Goal: Task Accomplishment & Management: Complete application form

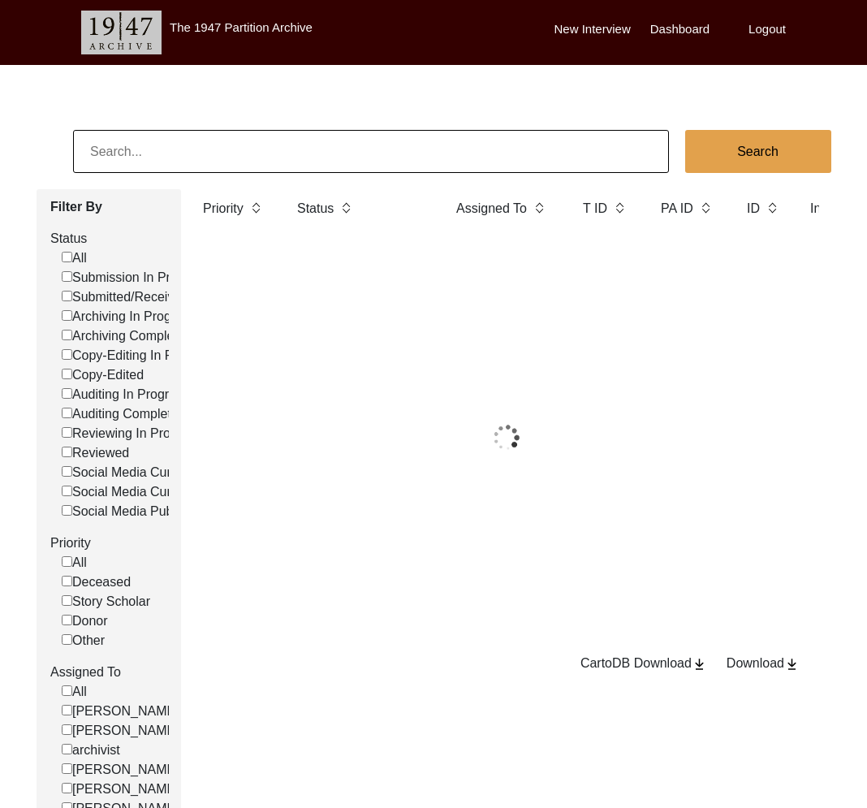
click at [289, 155] on input at bounding box center [371, 151] width 596 height 43
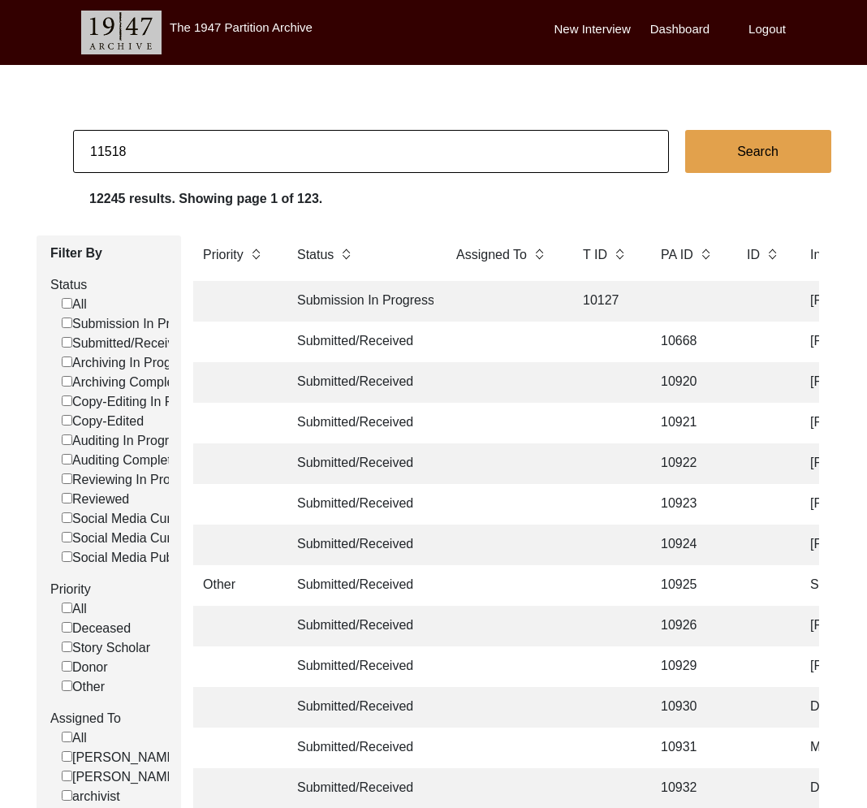
type input "11518"
checkbox input "false"
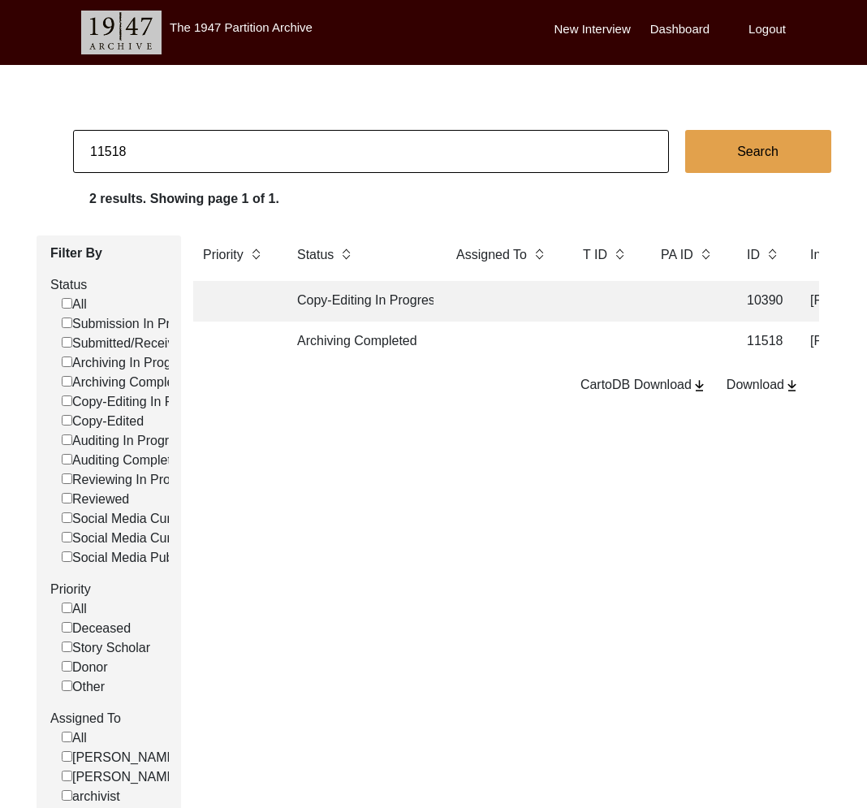
click at [398, 349] on td "Archiving Completed" at bounding box center [361, 342] width 146 height 41
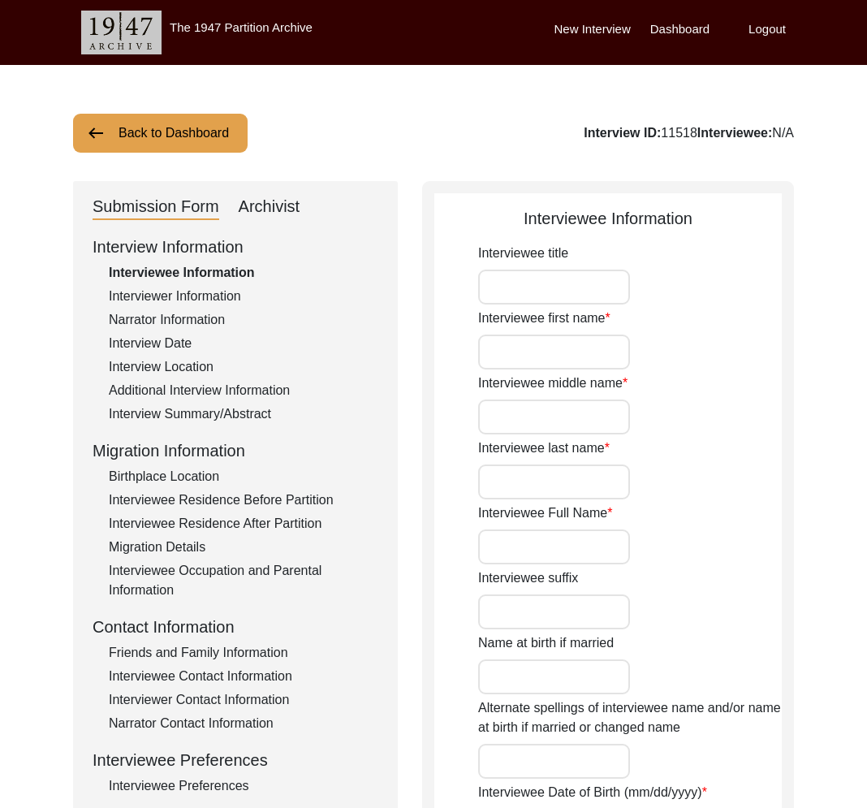
type input "Sambanna"
type input "-"
type input "Gundappa"
type input "[PERSON_NAME]"
type input "[DATE]"
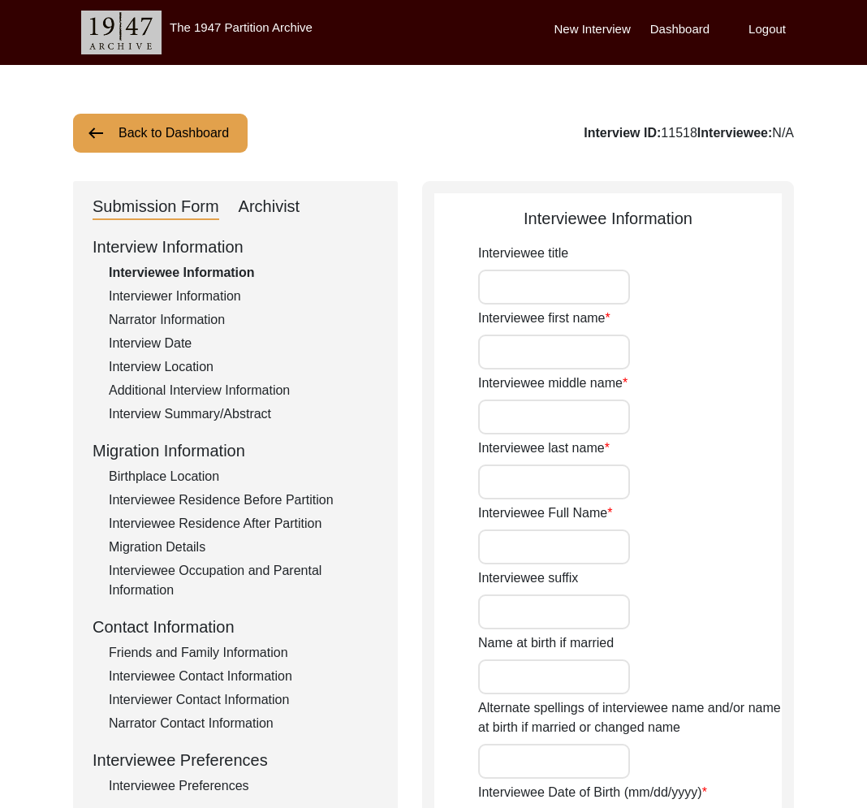
type input "84"
type input "[DEMOGRAPHIC_DATA]"
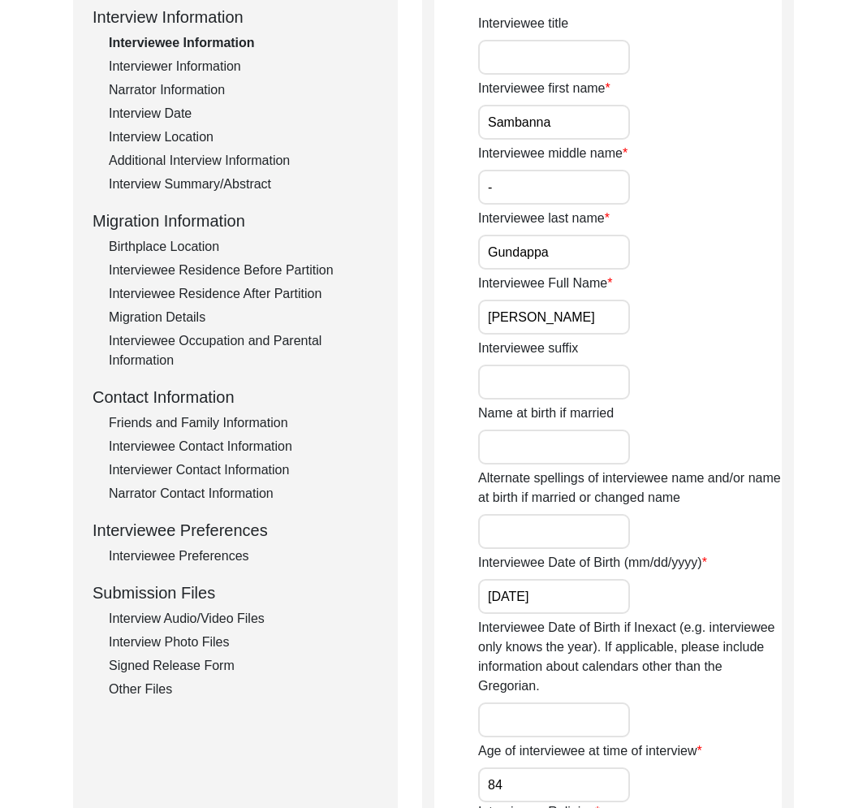
scroll to position [318, 0]
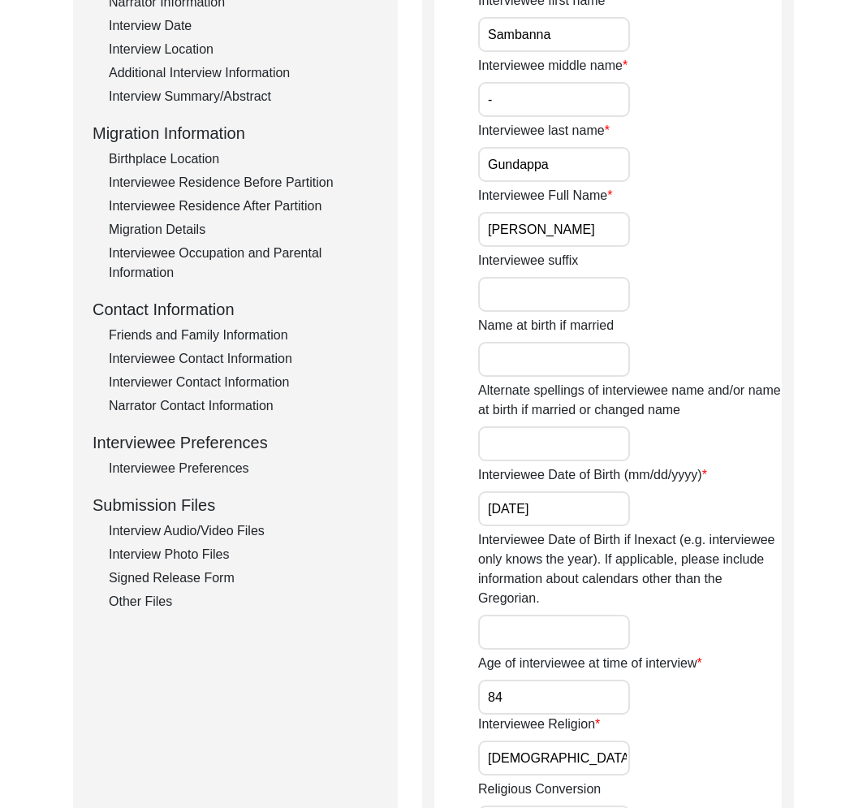
click at [254, 535] on div "Interview Audio/Video Files" at bounding box center [244, 530] width 270 height 19
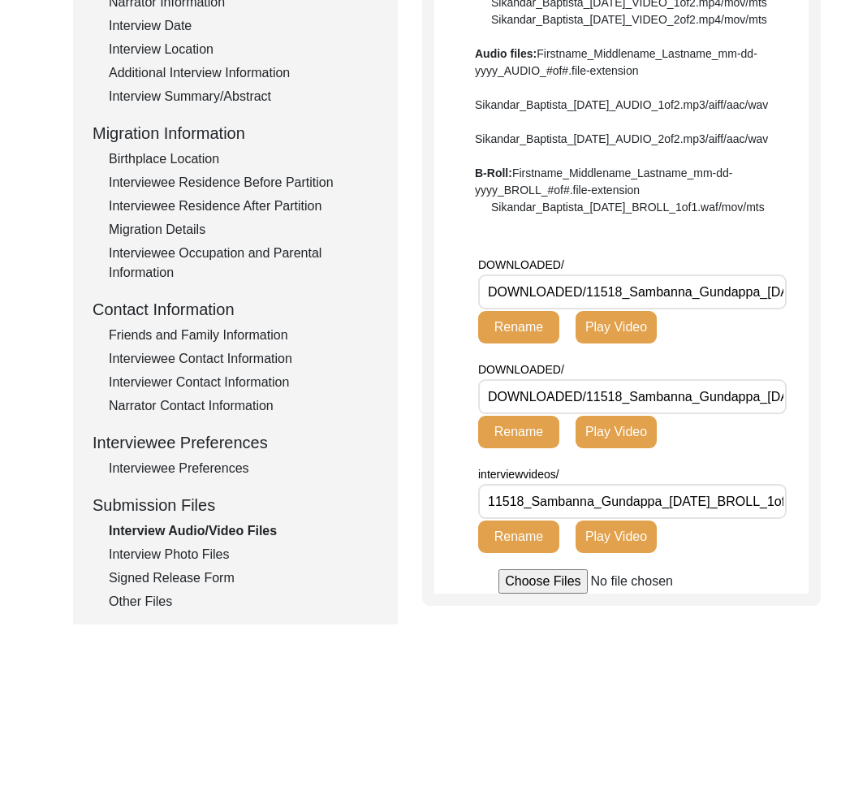
scroll to position [0, 57]
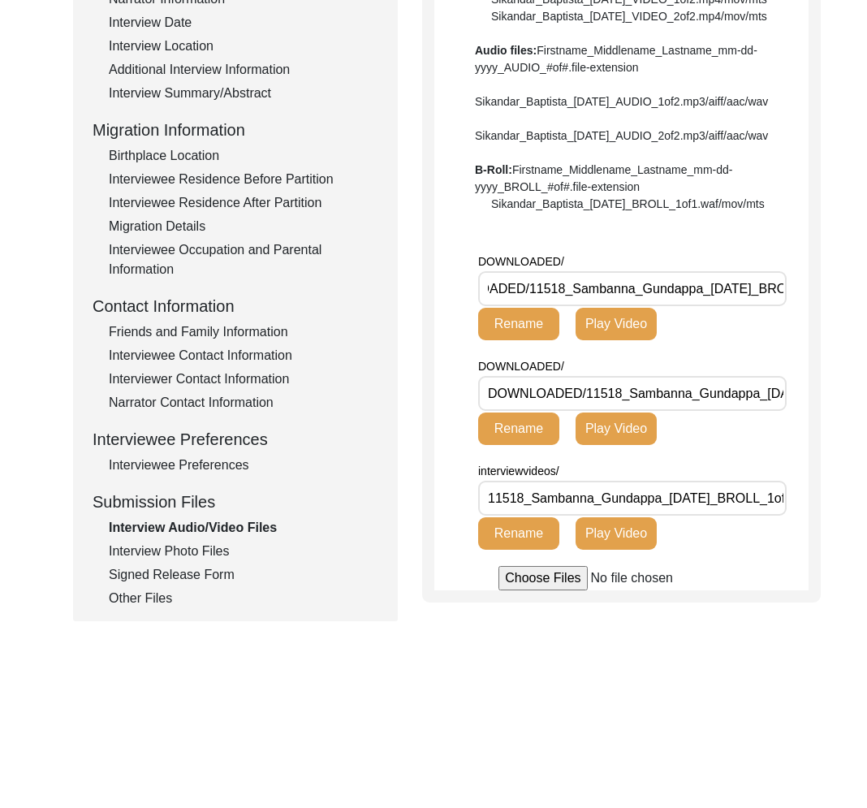
drag, startPoint x: 702, startPoint y: 343, endPoint x: 547, endPoint y: 345, distance: 155.2
click at [547, 306] on input "DOWNLOADED/11518_Sambanna_Gundappa_[DATE]_BROLL_1of1.MP4" at bounding box center [632, 288] width 309 height 35
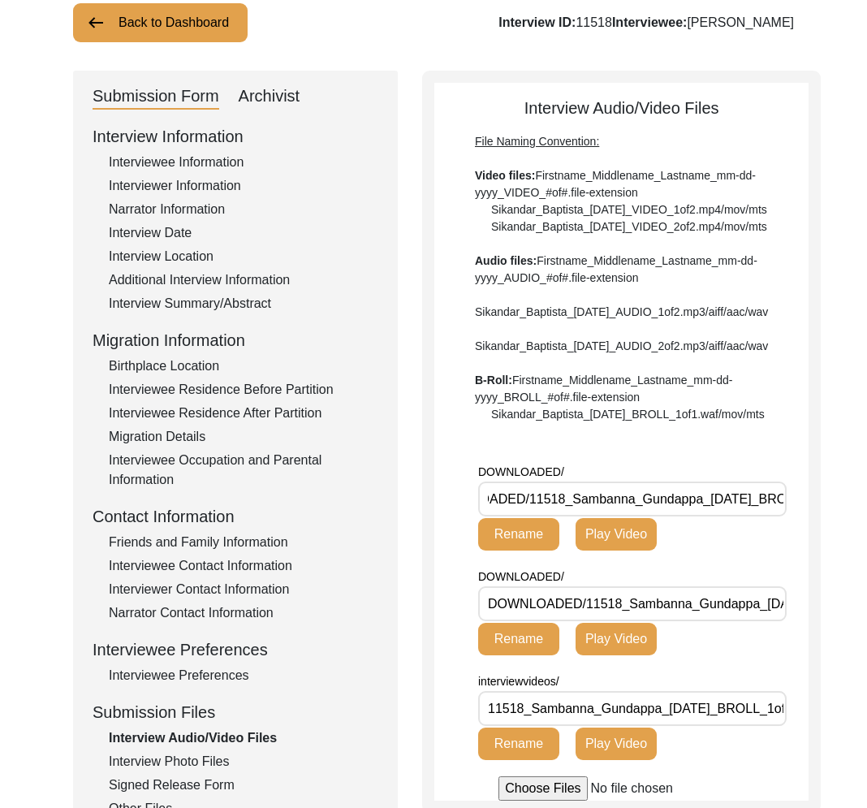
scroll to position [0, 0]
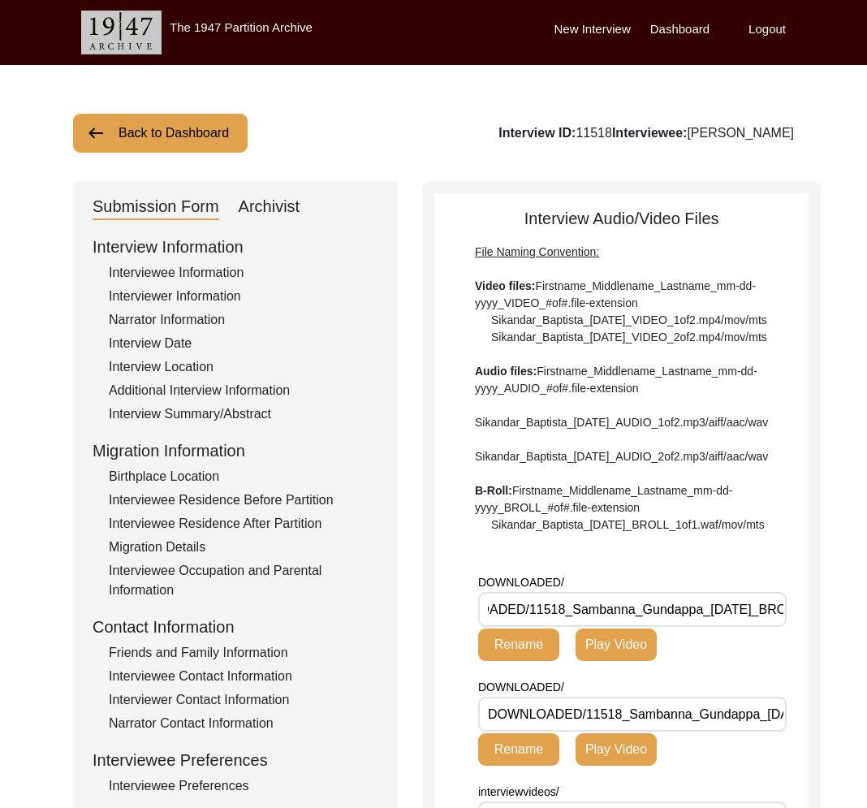
click at [168, 263] on div "Interview Information Interviewee Information Interviewer Information Narrator …" at bounding box center [236, 582] width 286 height 694
click at [173, 269] on div "Interviewee Information" at bounding box center [244, 272] width 270 height 19
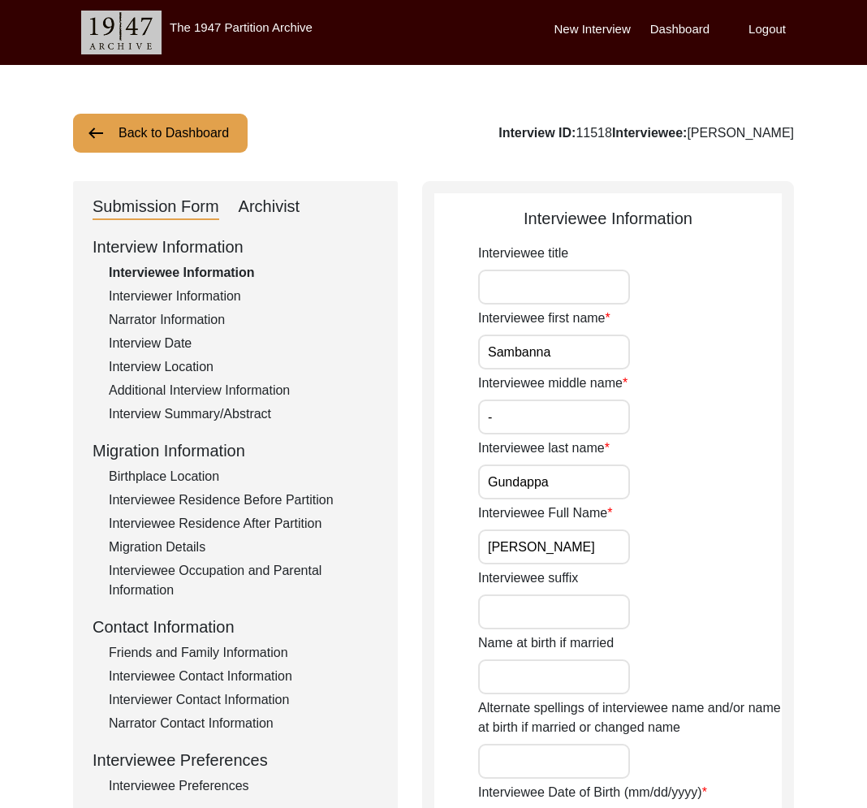
click at [511, 539] on input "[PERSON_NAME]" at bounding box center [554, 547] width 152 height 35
click at [256, 487] on div "Interview Information Interviewee Information Interviewer Information Narrator …" at bounding box center [236, 582] width 286 height 694
click at [266, 497] on div "Interviewee Residence Before Partition" at bounding box center [244, 500] width 270 height 19
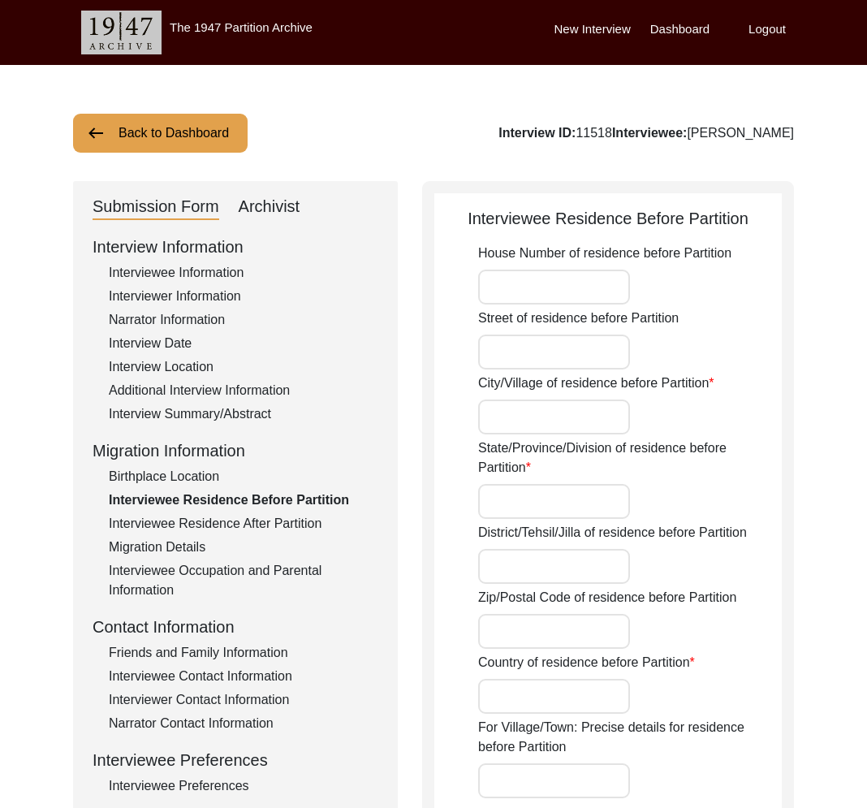
type input "Budhera"
type input "[GEOGRAPHIC_DATA]"
type input "Bidar/Bidar"
type input "[GEOGRAPHIC_DATA]"
type input "Budhera, Bidar Taluka, [GEOGRAPHIC_DATA], Kalaburagi Division, [GEOGRAPHIC_DATA…"
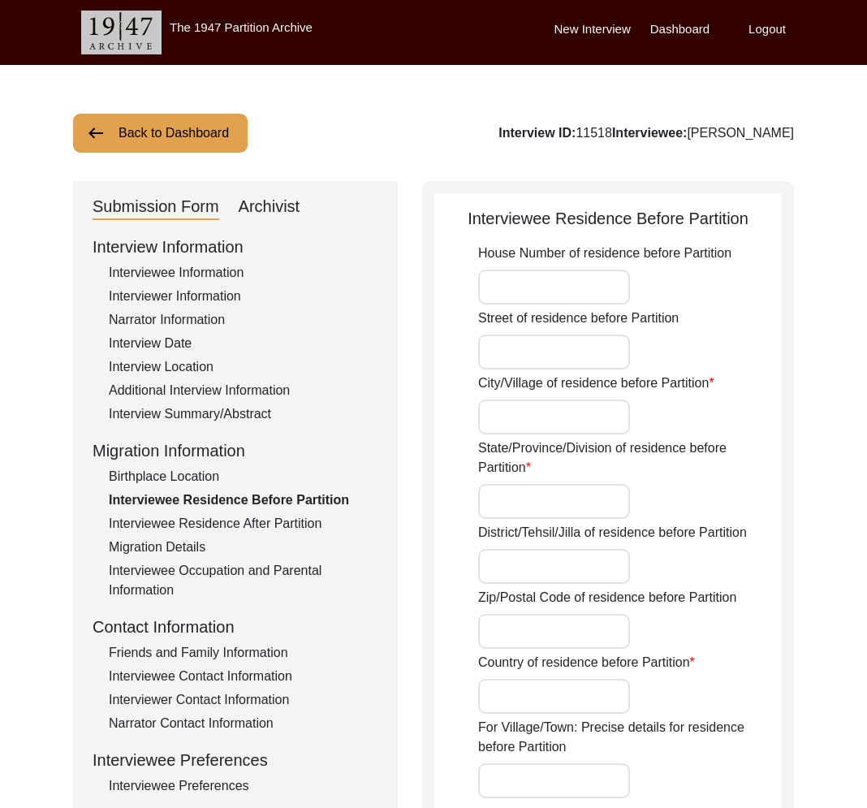
type input "17.8043"
type input "77.4695"
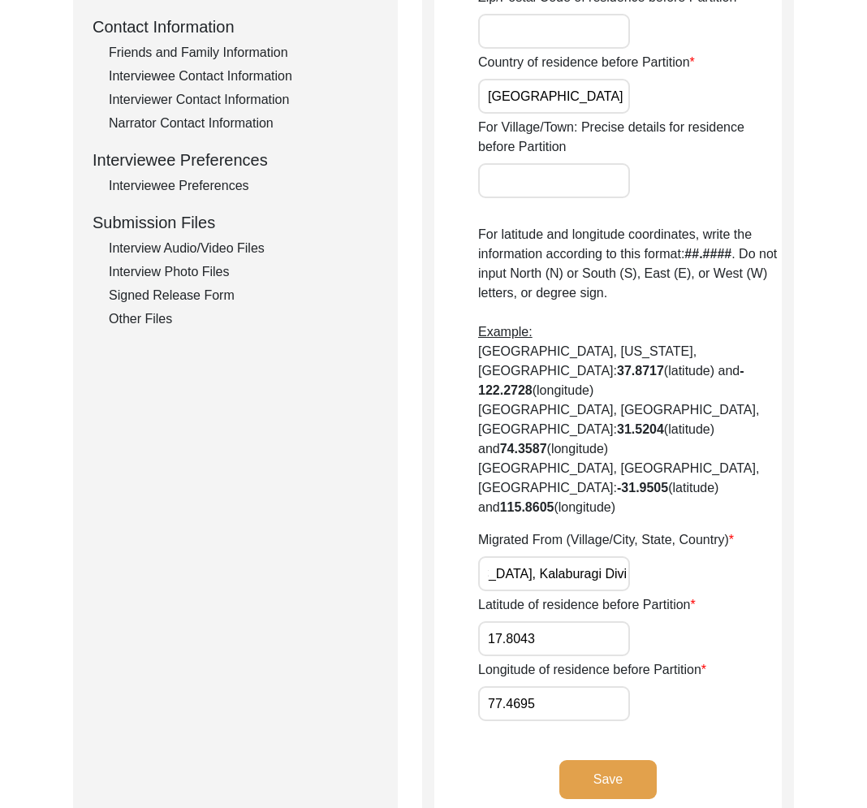
scroll to position [0, 290]
click at [534, 556] on input "Budhera, Bidar Taluka, [GEOGRAPHIC_DATA], Kalaburagi Division, [GEOGRAPHIC_DATA…" at bounding box center [554, 573] width 152 height 35
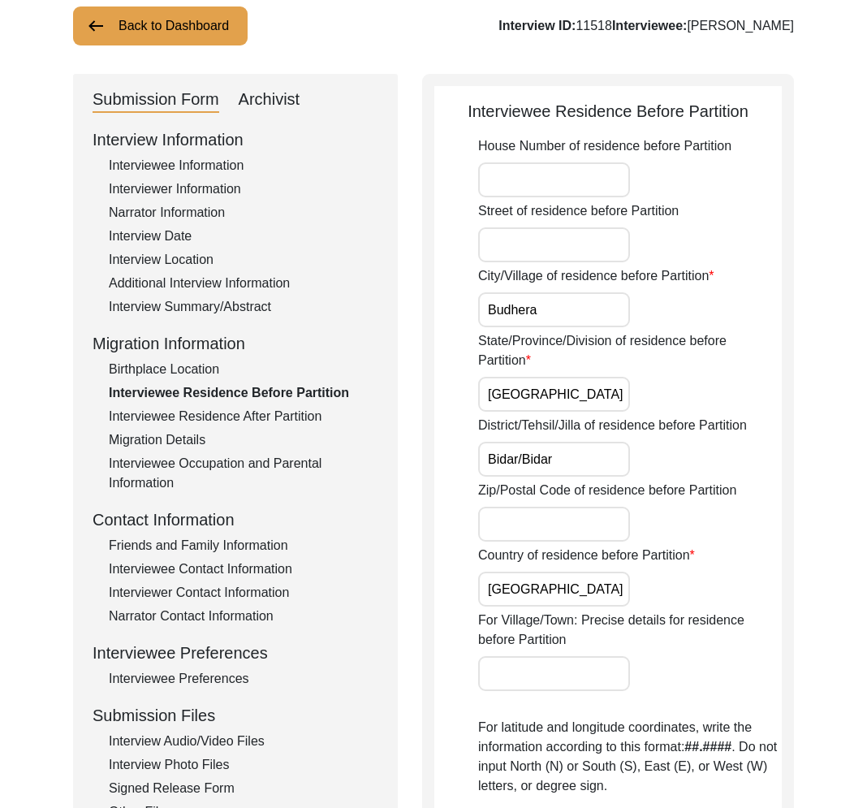
scroll to position [0, 0]
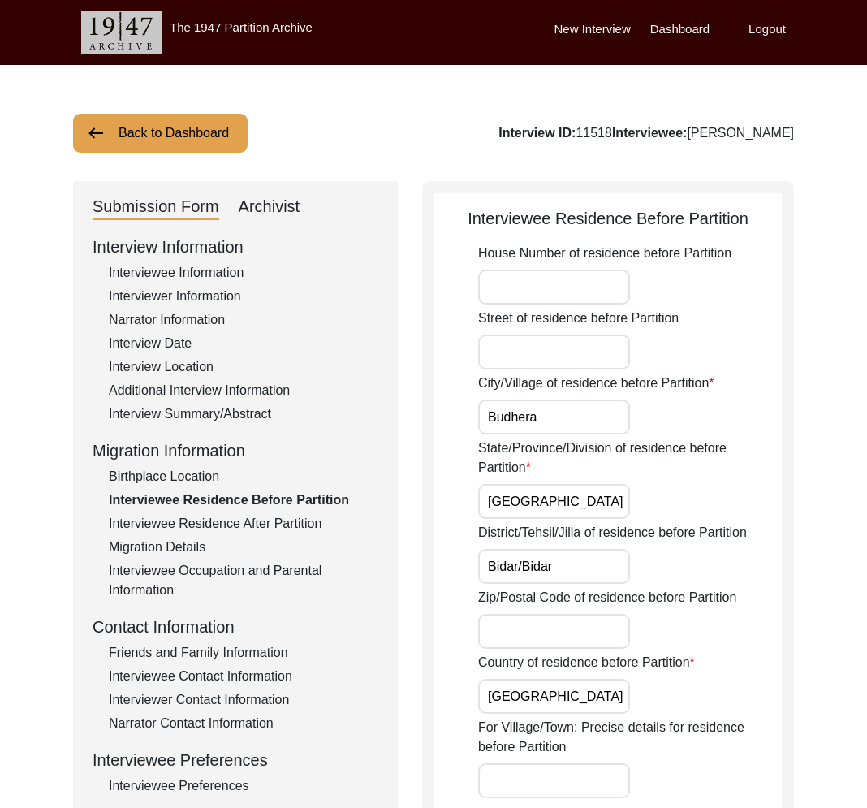
click at [232, 391] on div "Additional Interview Information" at bounding box center [244, 390] width 270 height 19
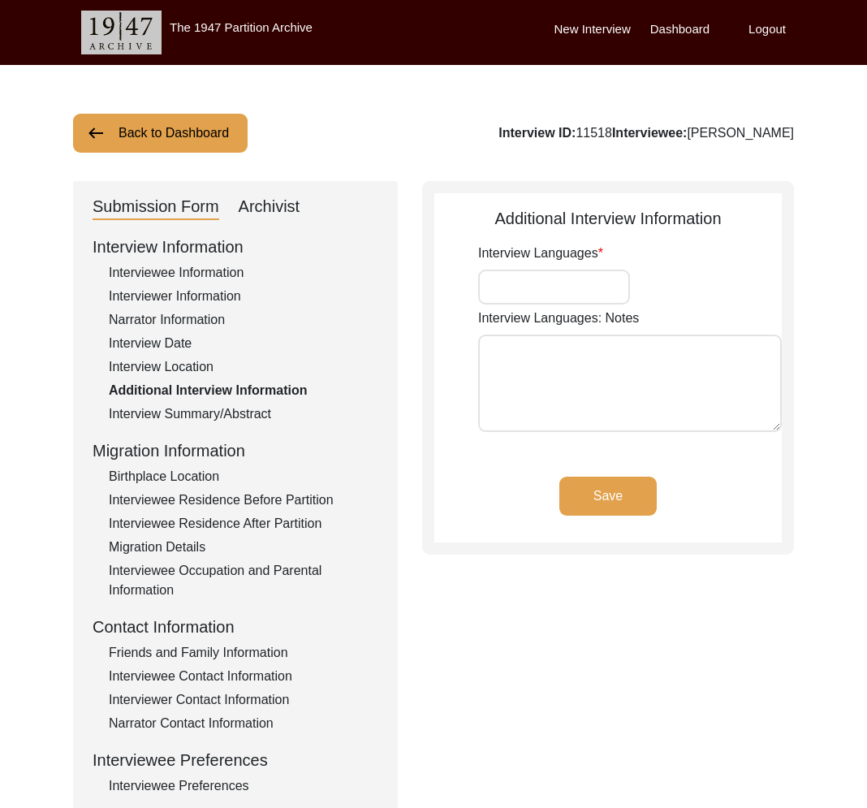
type input "Hindi, Kannada"
type textarea "The interviewee spoke in a North Karnataka dialect. Hence his my translation fo…"
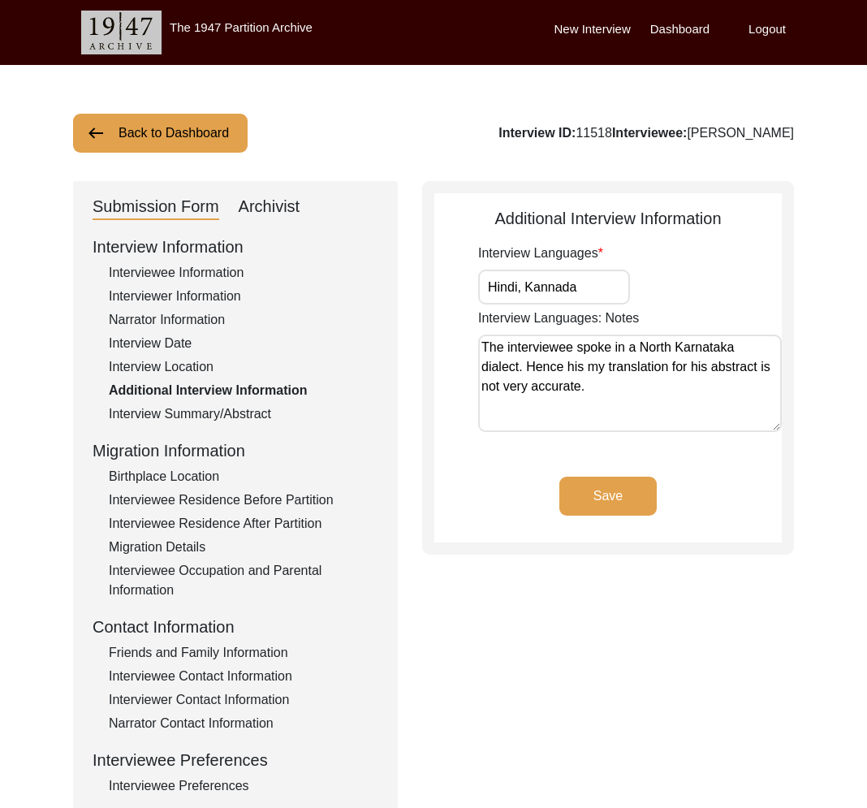
click at [231, 413] on div "Interview Summary/Abstract" at bounding box center [244, 413] width 270 height 19
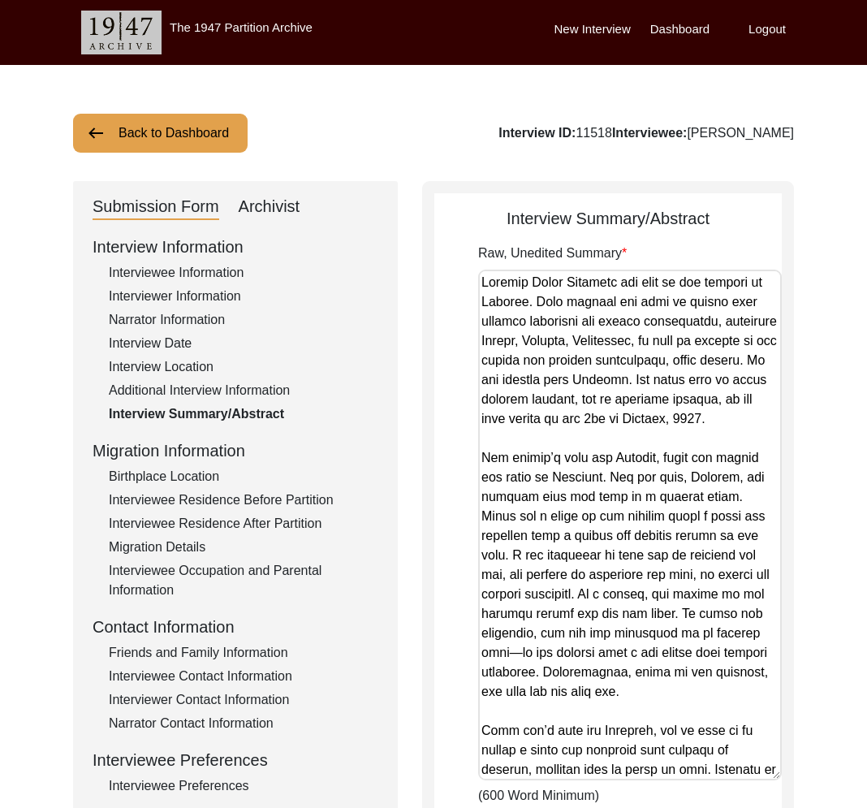
drag, startPoint x: 776, startPoint y: 354, endPoint x: 727, endPoint y: 768, distance: 416.3
click at [727, 768] on textarea "Raw, Unedited Summary" at bounding box center [630, 525] width 304 height 511
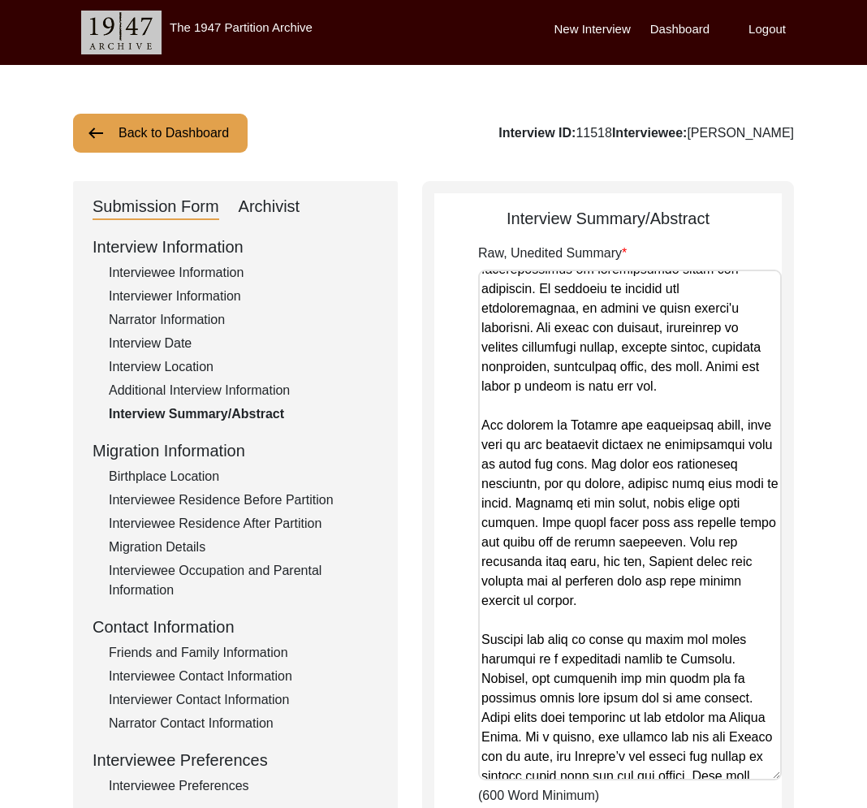
scroll to position [958, 0]
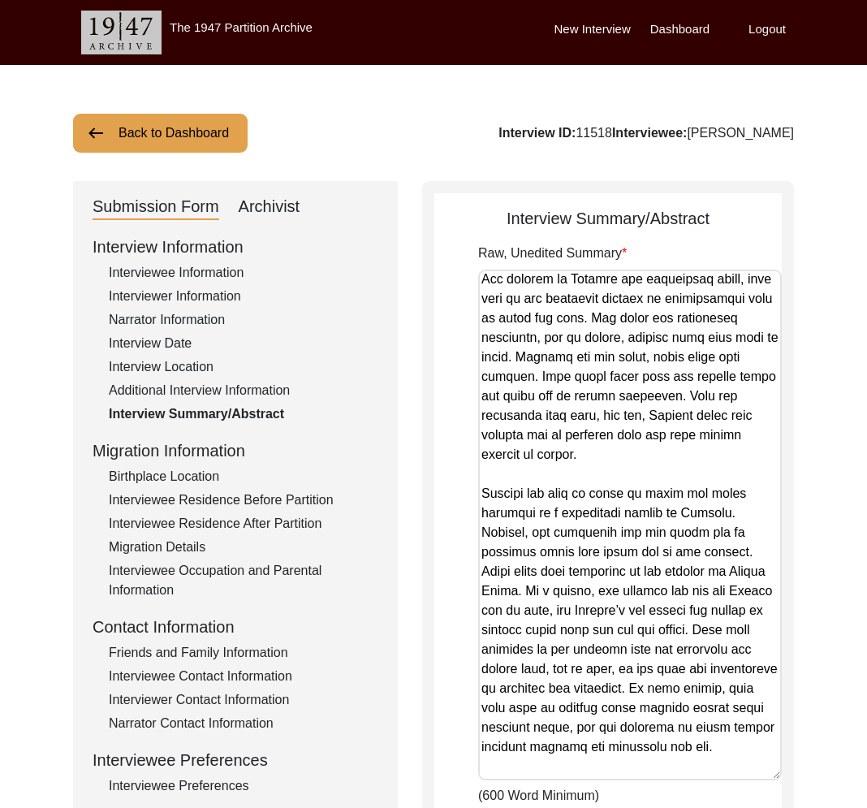
click at [124, 281] on div "Interviewee Information" at bounding box center [244, 272] width 270 height 19
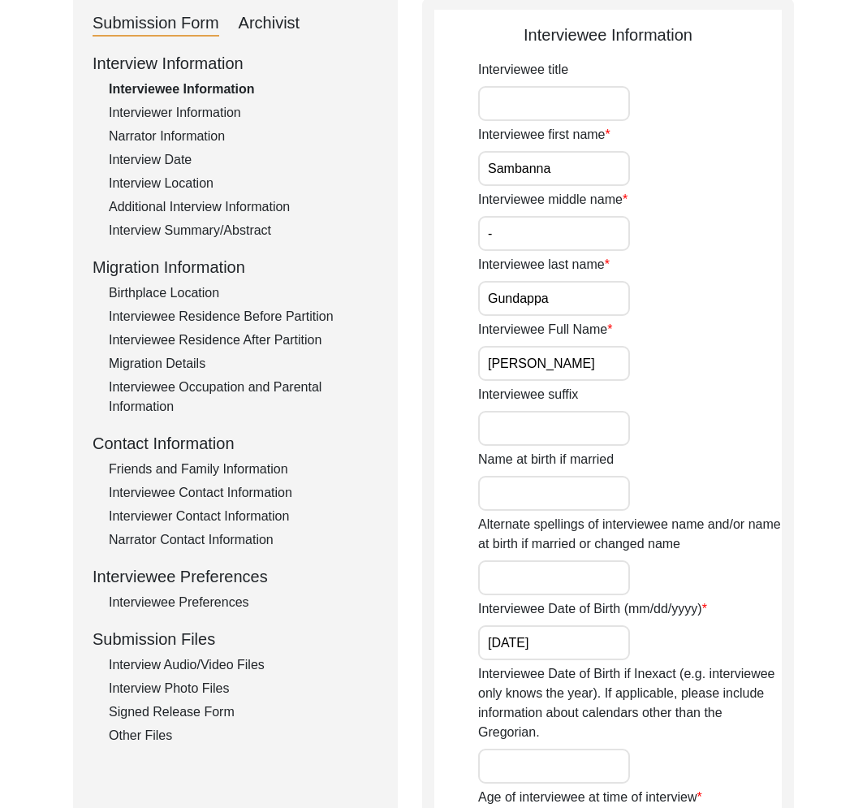
scroll to position [197, 0]
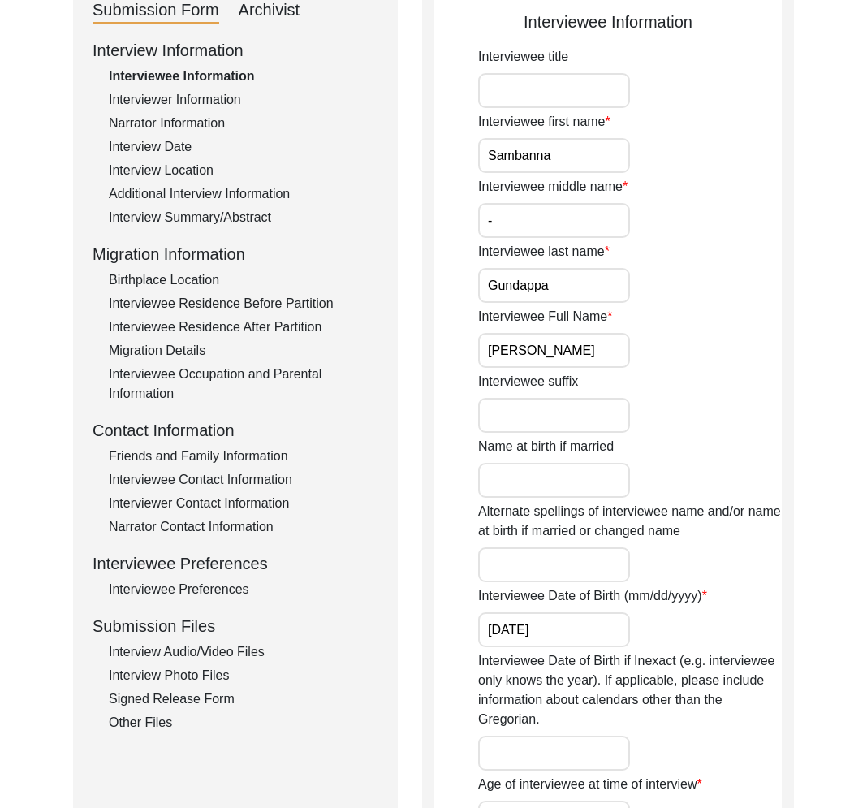
click at [321, 305] on div "Interviewee Residence Before Partition" at bounding box center [244, 303] width 270 height 19
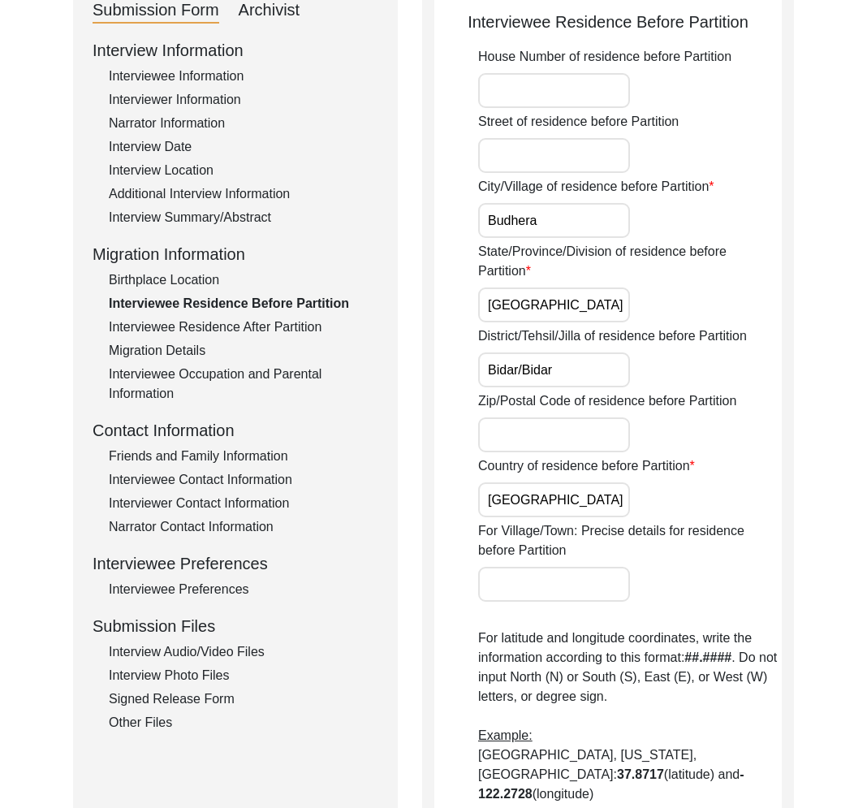
click at [317, 318] on div "Interviewee Residence After Partition" at bounding box center [244, 327] width 270 height 19
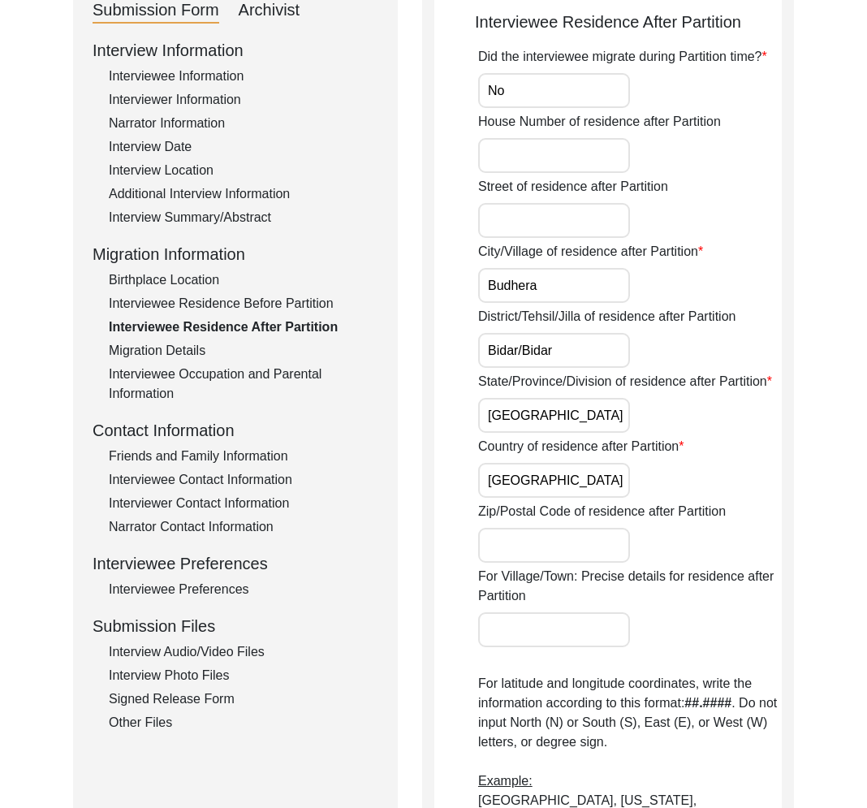
click at [314, 361] on div "Interview Information Interviewee Information Interviewer Information Narrator …" at bounding box center [236, 385] width 286 height 694
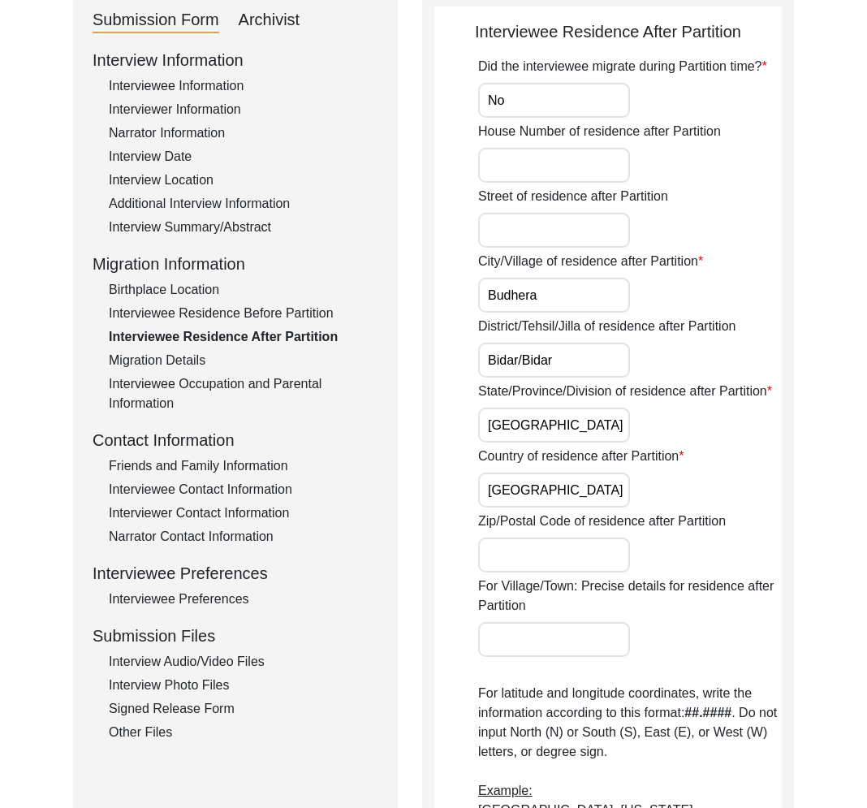
click at [166, 89] on div "Interviewee Information" at bounding box center [244, 85] width 270 height 19
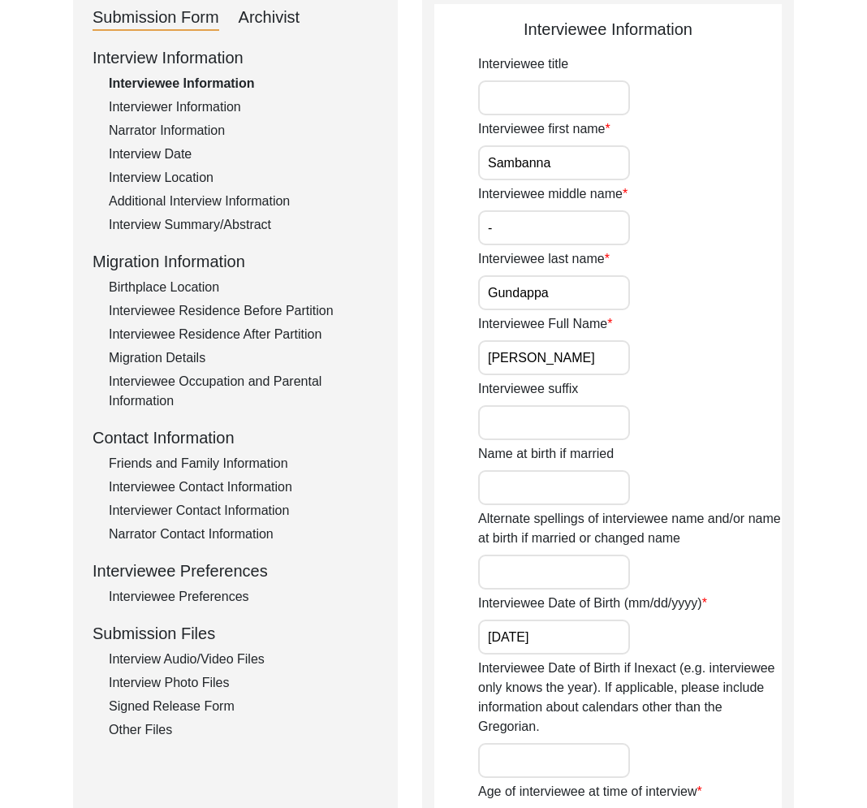
click at [533, 361] on input "[PERSON_NAME]" at bounding box center [554, 357] width 152 height 35
click at [534, 360] on input "[PERSON_NAME]" at bounding box center [554, 357] width 152 height 35
click at [536, 361] on input "[PERSON_NAME]" at bounding box center [554, 358] width 152 height 35
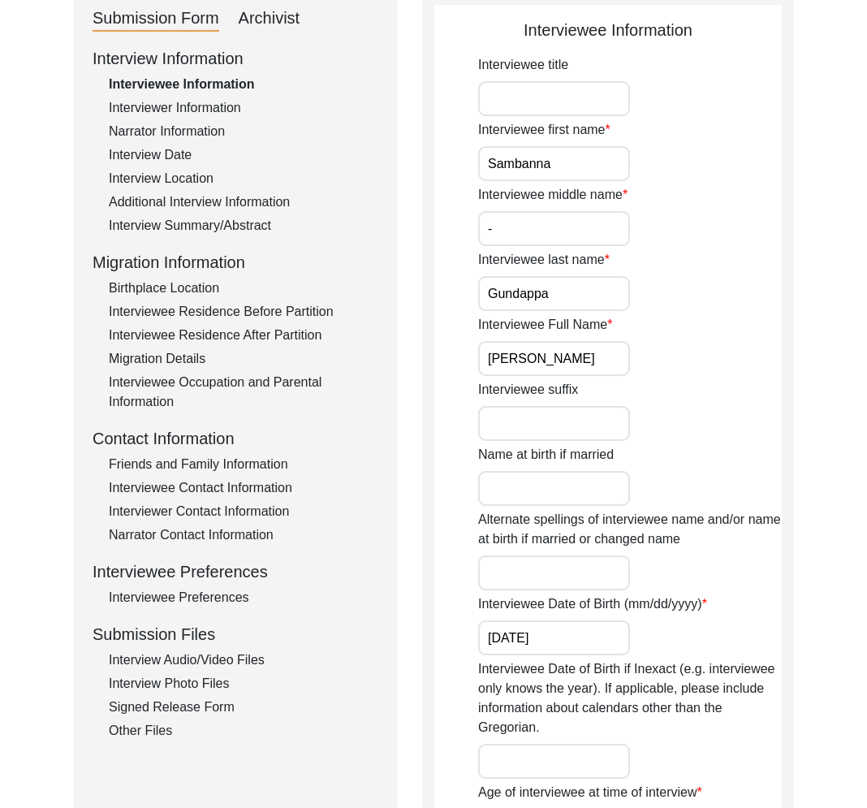
click at [536, 361] on input "[PERSON_NAME]" at bounding box center [554, 358] width 152 height 35
click at [204, 157] on div "Interview Date" at bounding box center [244, 154] width 270 height 19
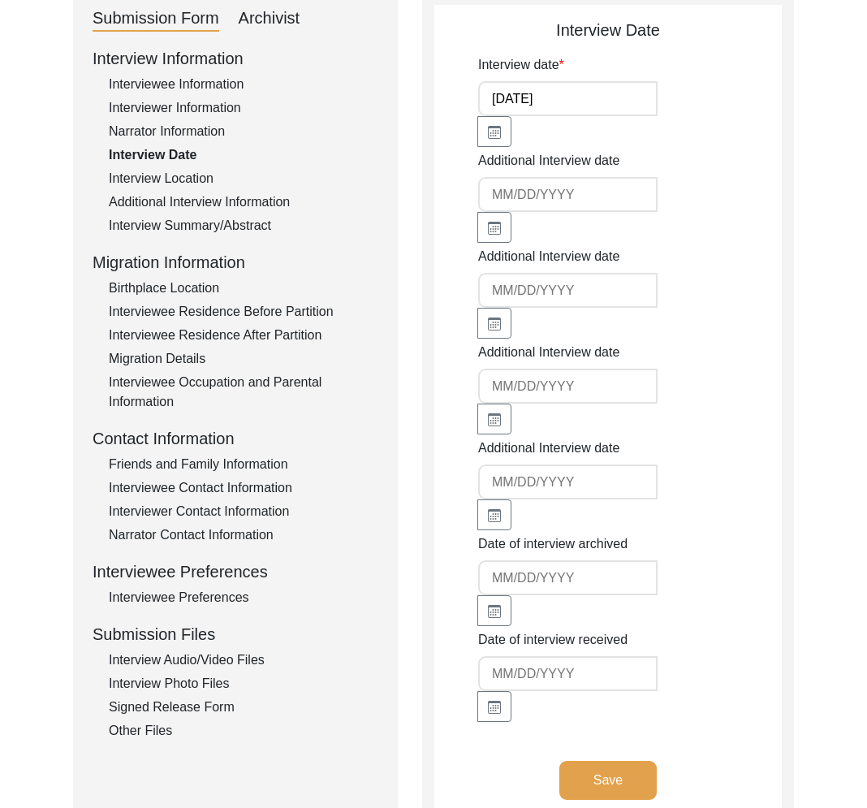
click at [203, 195] on div "Additional Interview Information" at bounding box center [244, 202] width 270 height 19
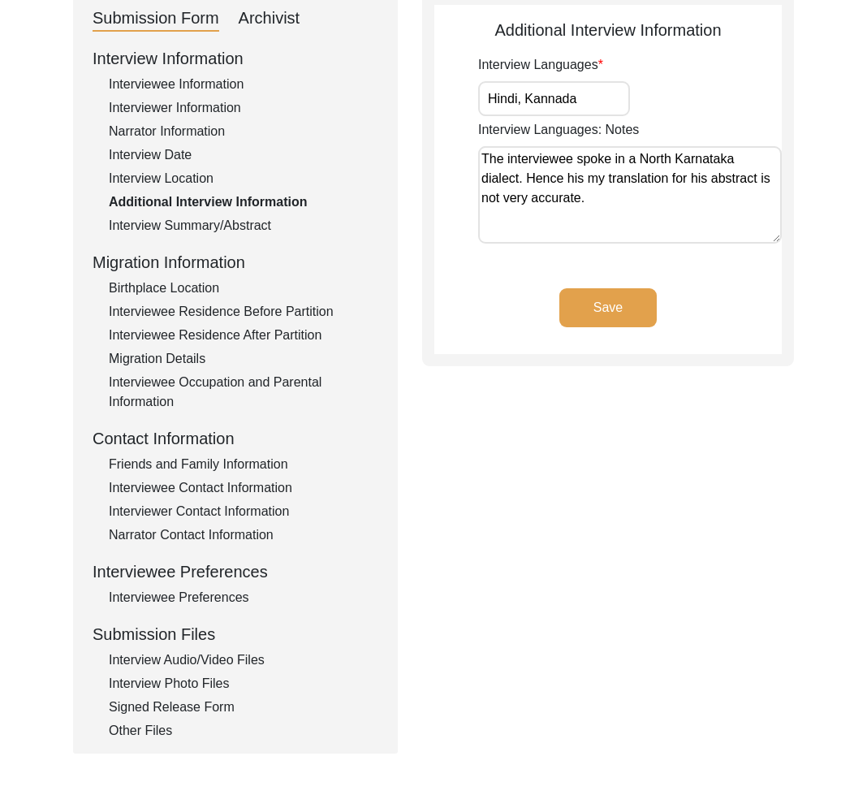
click at [184, 175] on div "Interview Location" at bounding box center [244, 178] width 270 height 19
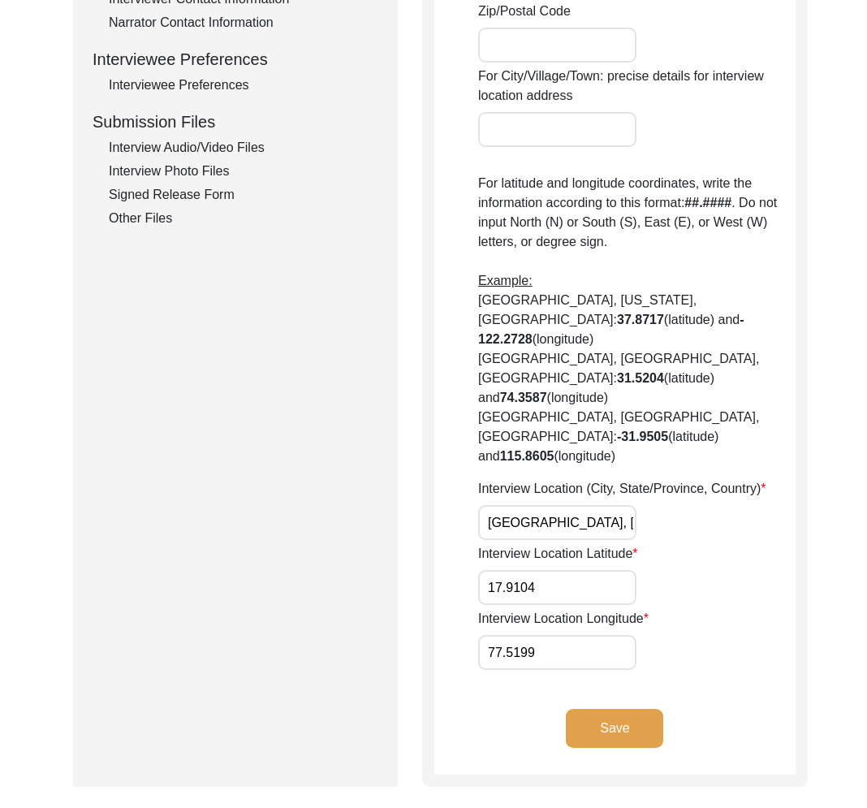
scroll to position [764, 0]
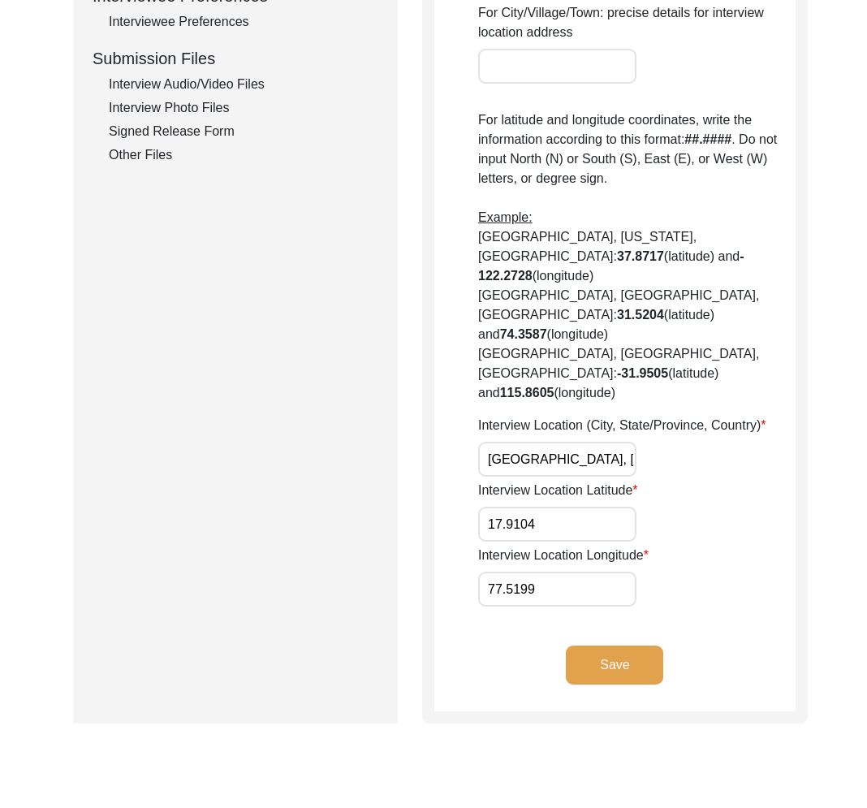
click at [546, 442] on input "[GEOGRAPHIC_DATA], [GEOGRAPHIC_DATA], [GEOGRAPHIC_DATA]" at bounding box center [557, 459] width 158 height 35
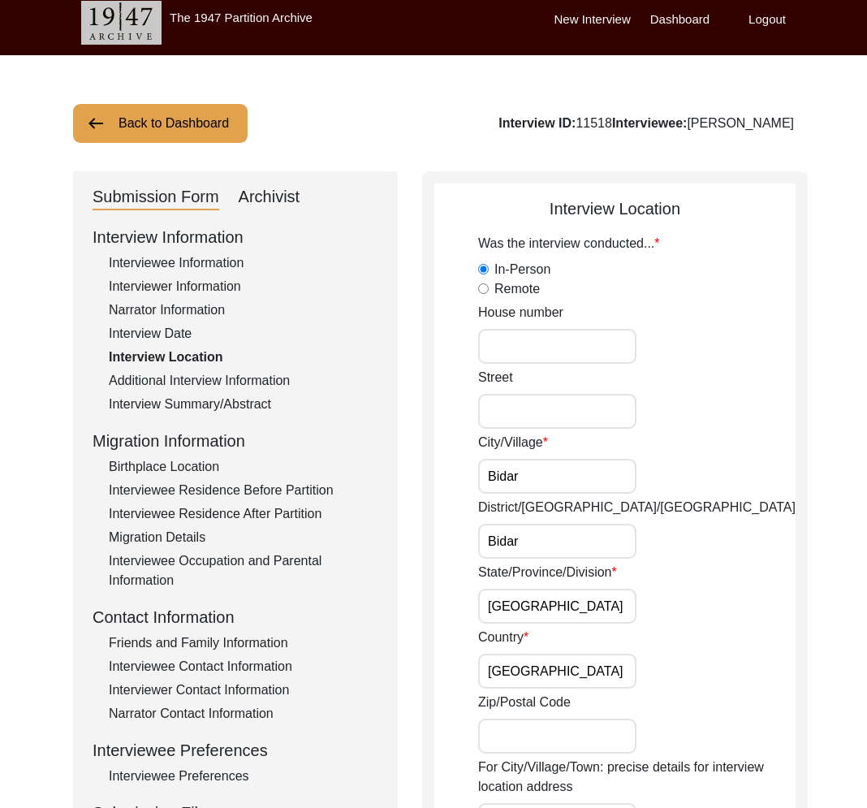
scroll to position [0, 0]
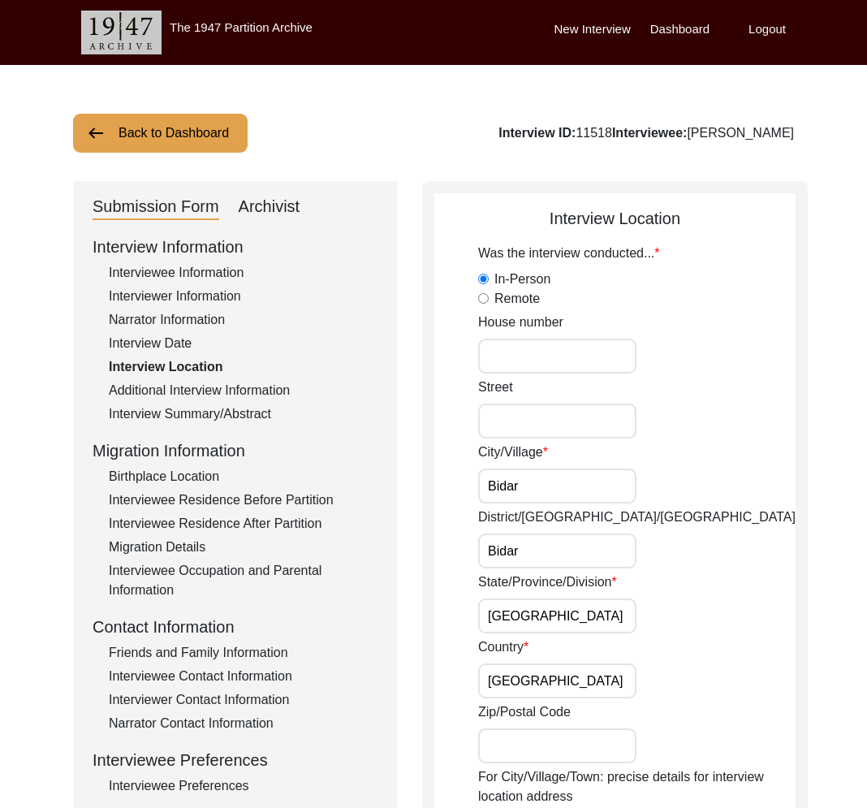
drag, startPoint x: 252, startPoint y: 470, endPoint x: 240, endPoint y: 476, distance: 13.4
click at [252, 470] on div "Birthplace Location" at bounding box center [244, 476] width 270 height 19
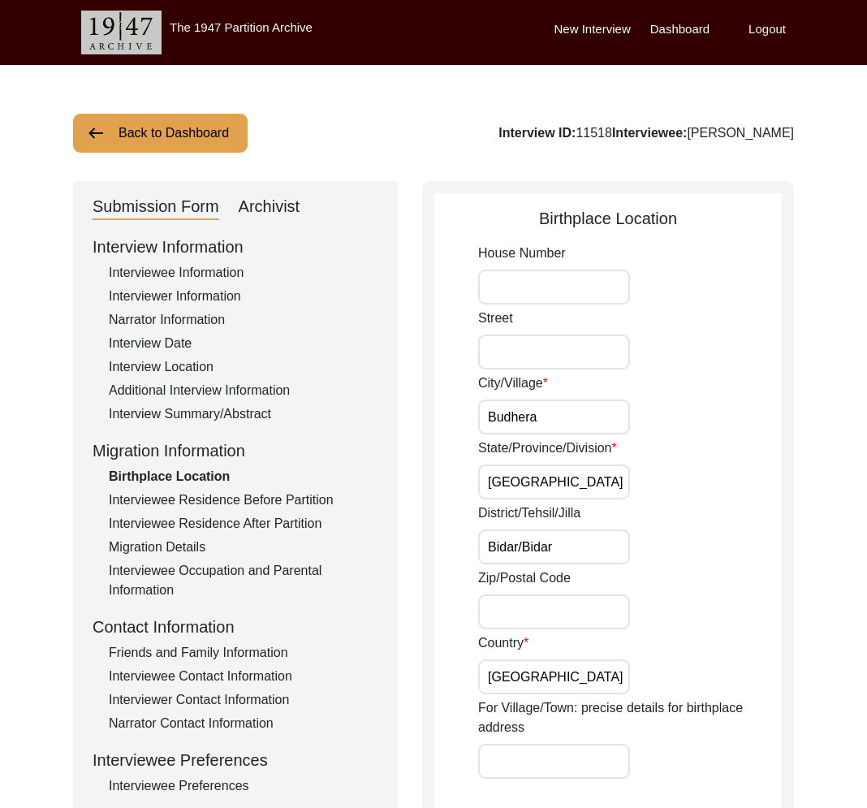
click at [242, 494] on div "Interviewee Residence Before Partition" at bounding box center [244, 500] width 270 height 19
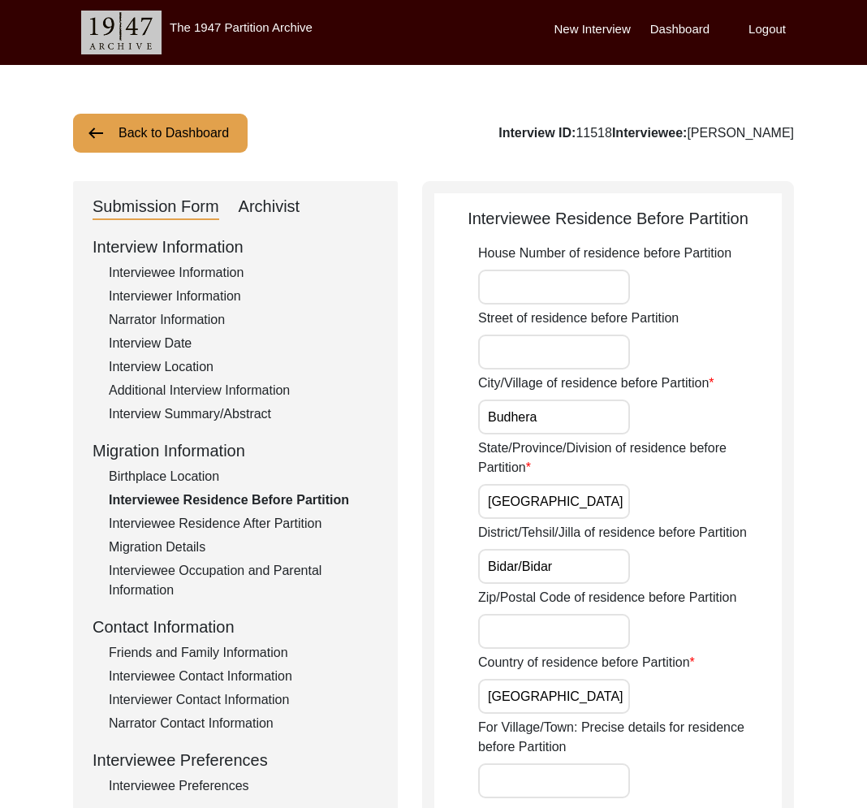
drag, startPoint x: 232, startPoint y: 294, endPoint x: 193, endPoint y: 290, distance: 40.0
click at [235, 293] on div "Interviewer Information" at bounding box center [244, 296] width 270 height 19
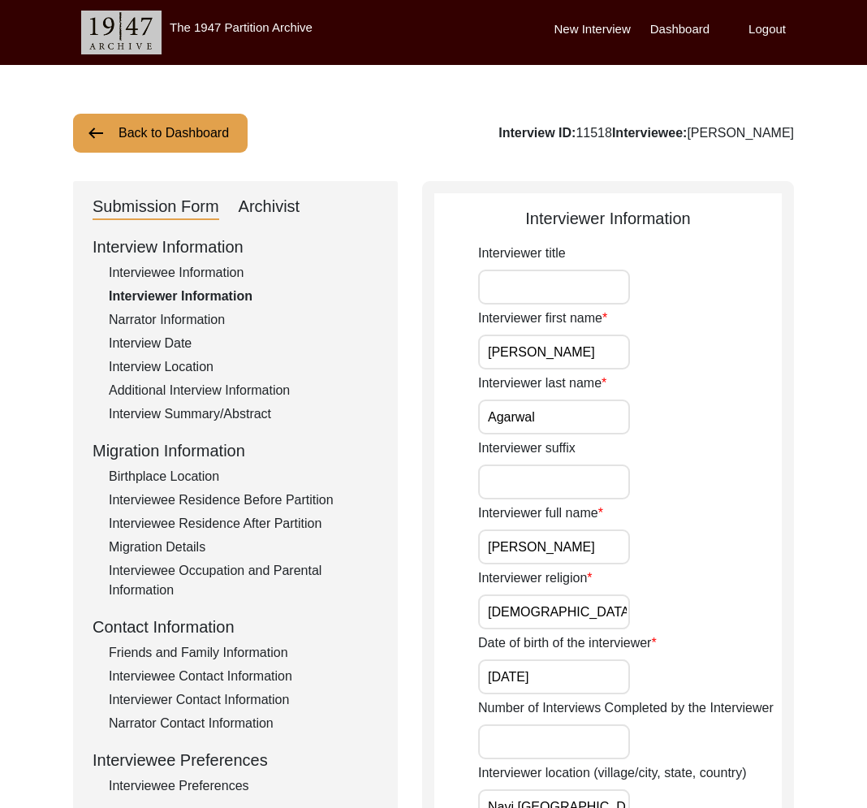
click at [516, 550] on input "[PERSON_NAME]" at bounding box center [554, 547] width 152 height 35
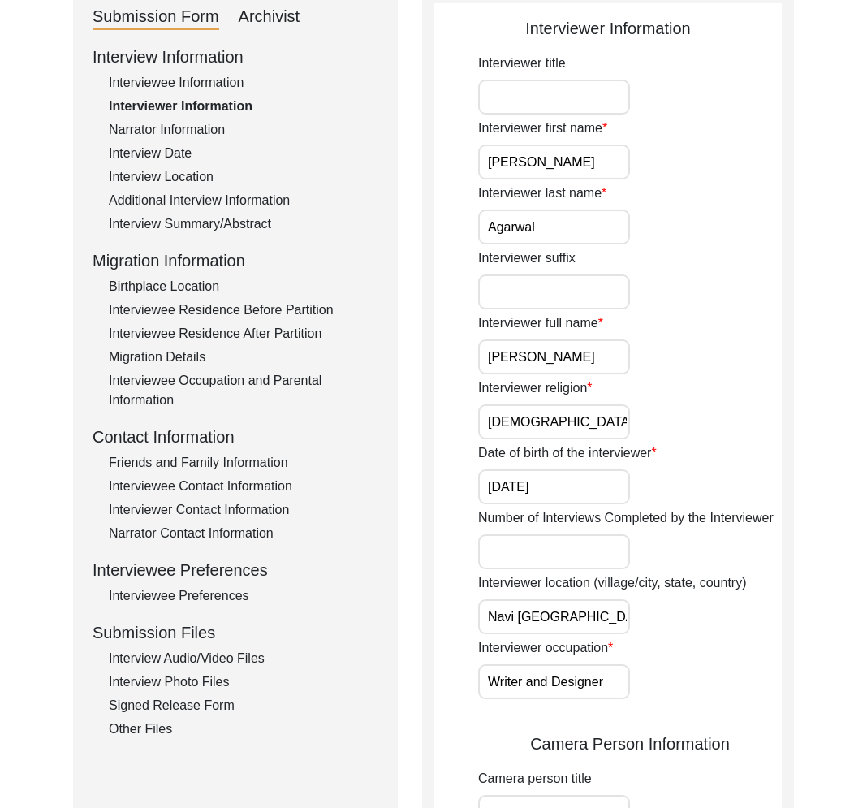
scroll to position [259, 0]
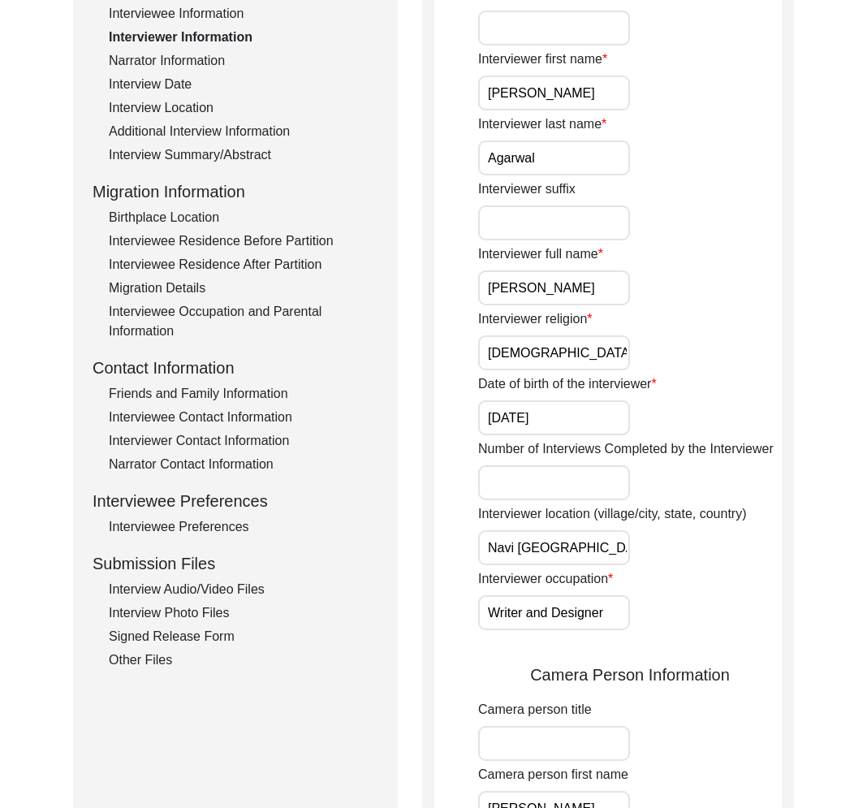
click at [175, 585] on div "Interview Audio/Video Files" at bounding box center [244, 589] width 270 height 19
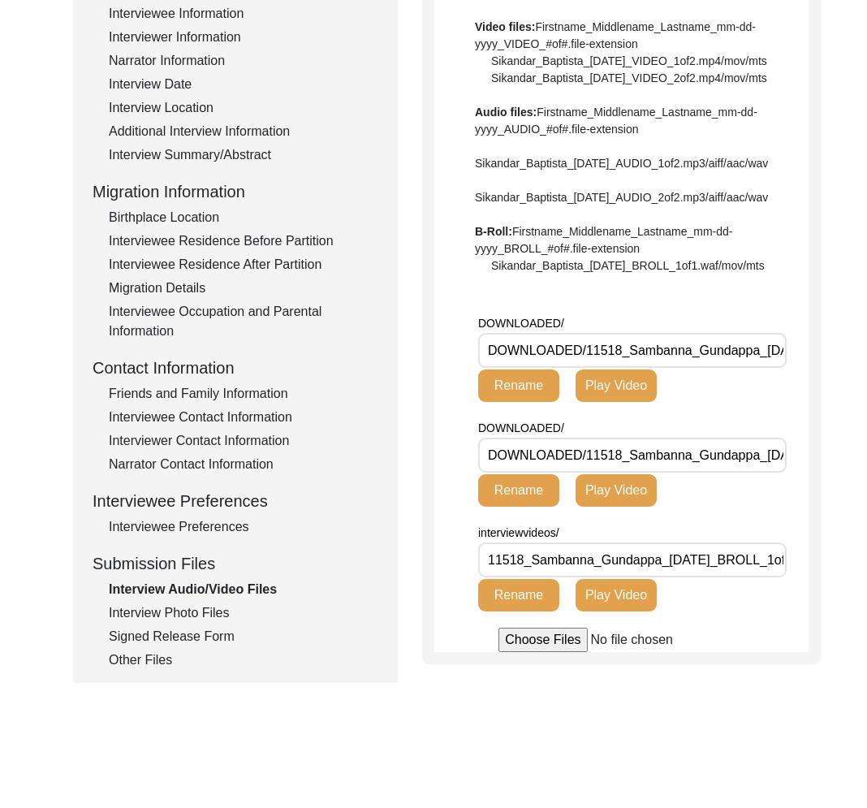
drag, startPoint x: 758, startPoint y: 402, endPoint x: 587, endPoint y: 401, distance: 170.6
click at [587, 368] on input "DOWNLOADED/11518_Sambanna_Gundappa_[DATE]_BROLL_1of1.MP4" at bounding box center [632, 350] width 309 height 35
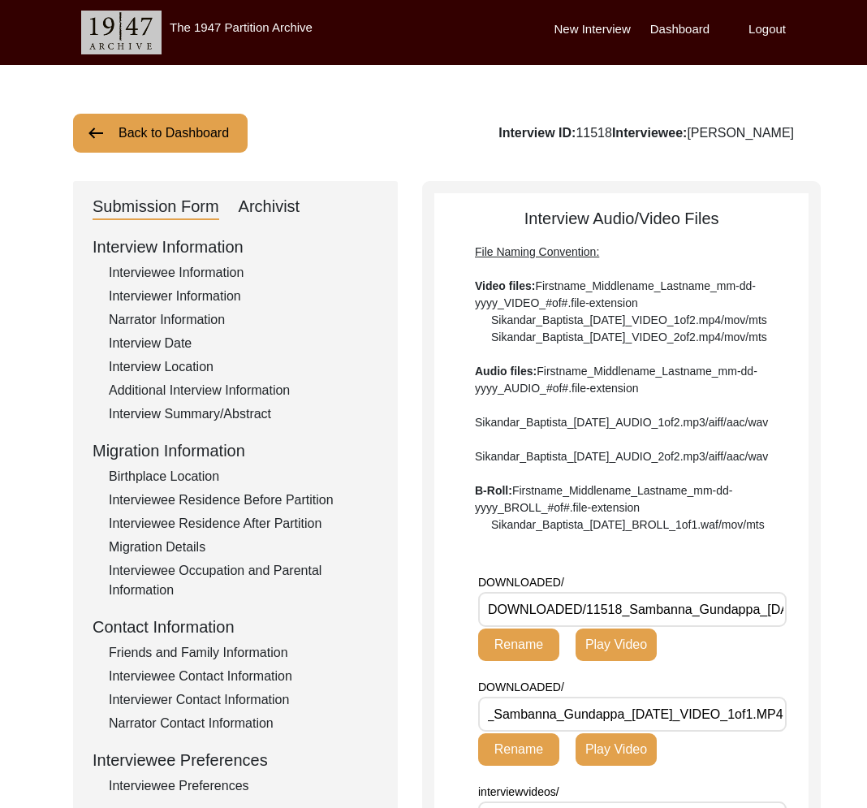
click at [171, 154] on div "Back to Dashboard Interview ID: 11518 Interviewee: [PERSON_NAME] Submission For…" at bounding box center [433, 564] width 867 height 999
click at [214, 143] on button "Back to Dashboard" at bounding box center [160, 133] width 175 height 39
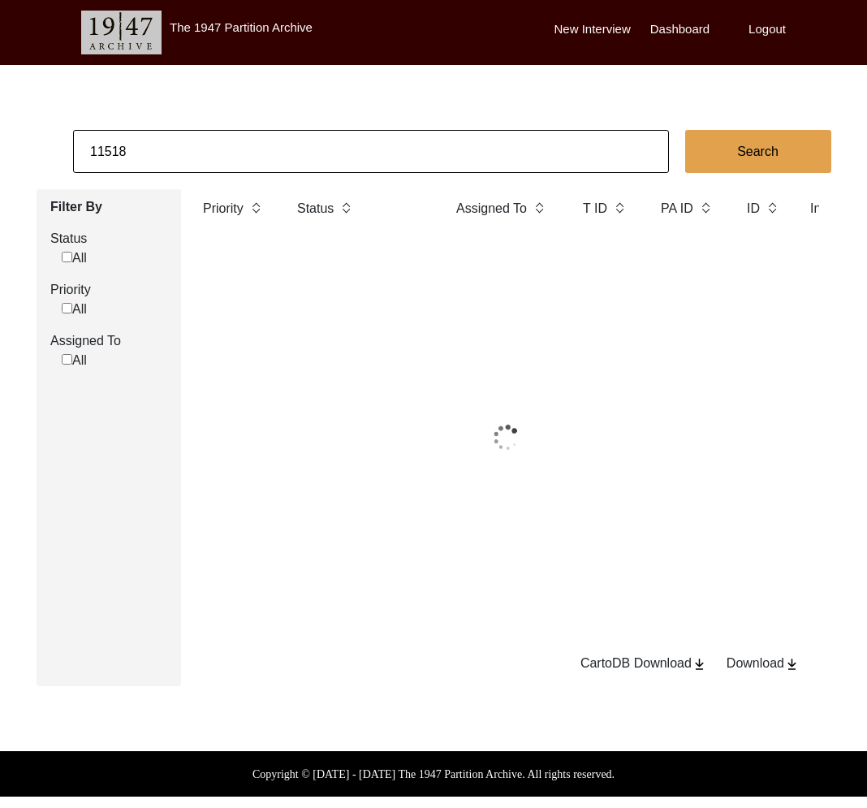
click at [226, 145] on input "11518" at bounding box center [371, 151] width 596 height 43
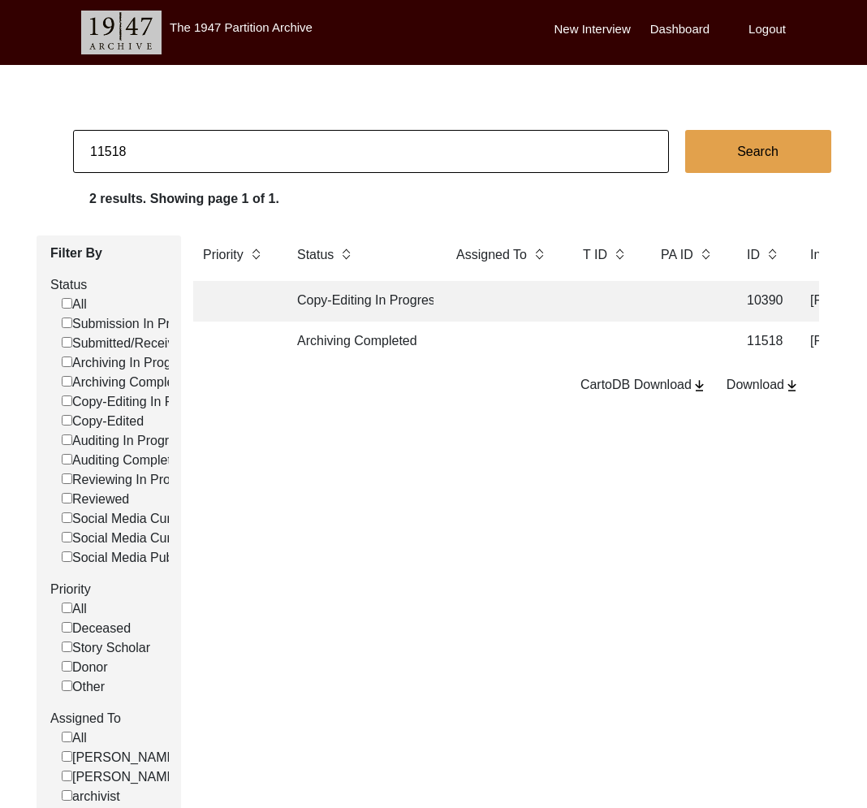
click at [154, 141] on input "11518" at bounding box center [371, 151] width 596 height 43
type input "chakwal"
checkbox input "false"
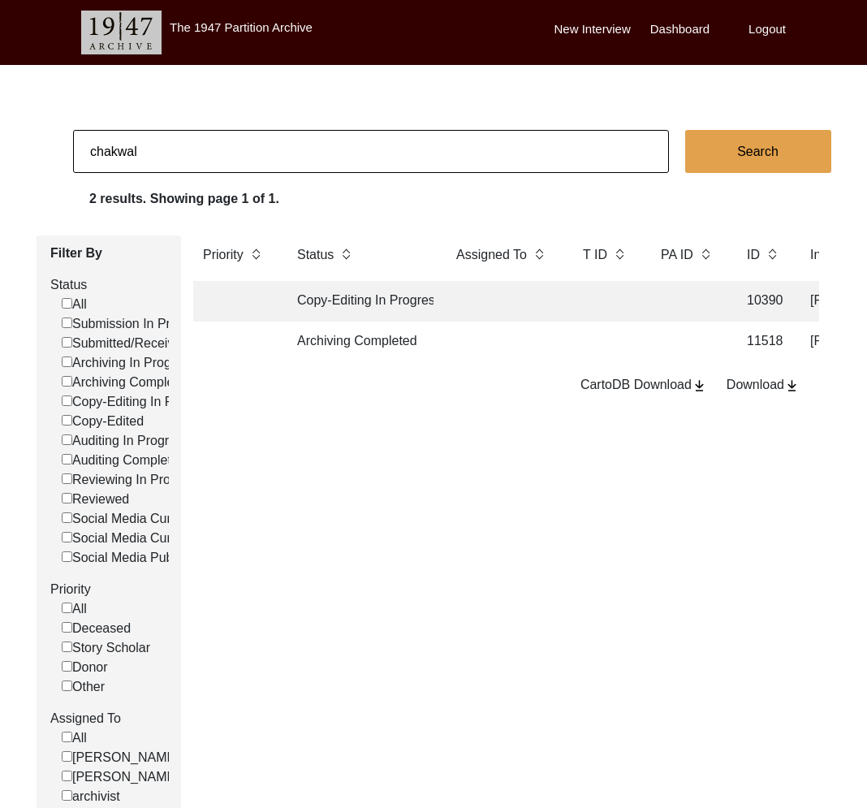
checkbox input "false"
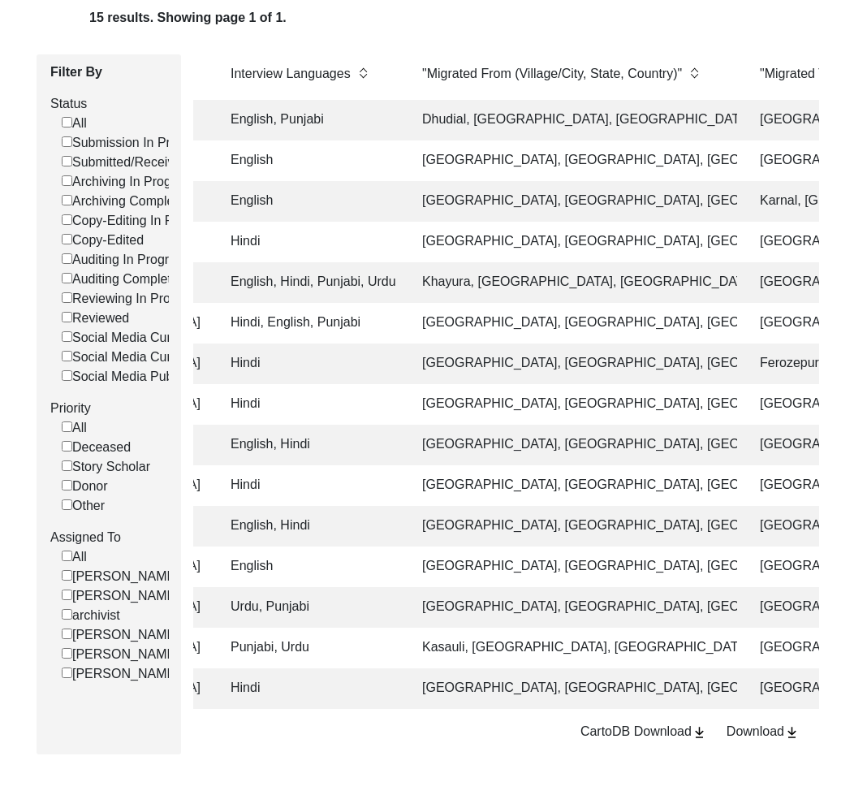
scroll to position [197, 0]
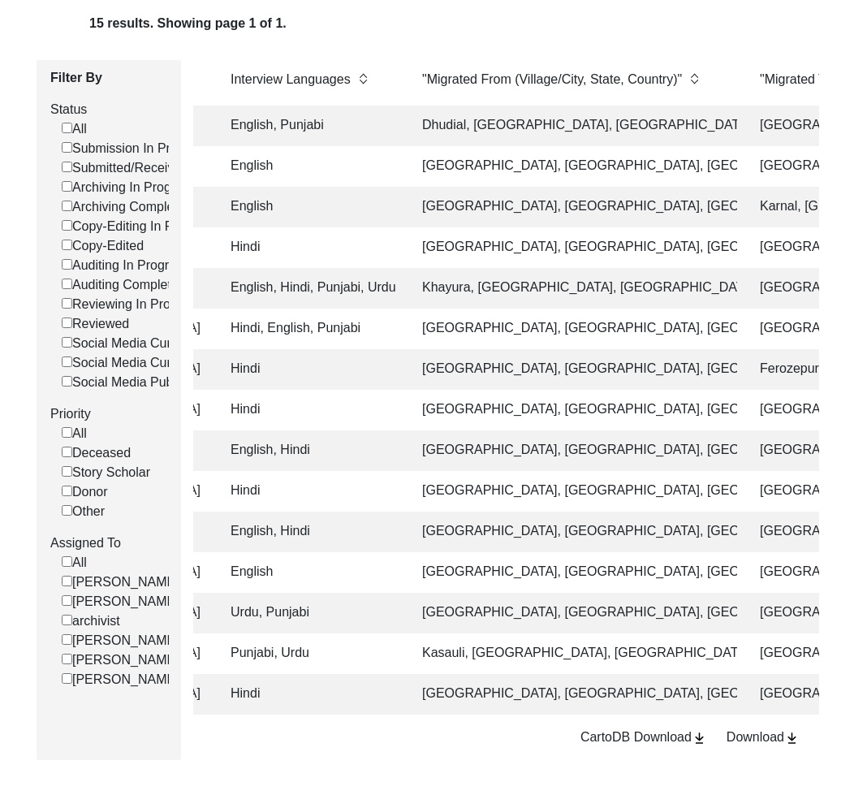
click at [435, 325] on td "[GEOGRAPHIC_DATA], [GEOGRAPHIC_DATA], [GEOGRAPHIC_DATA]" at bounding box center [575, 329] width 325 height 41
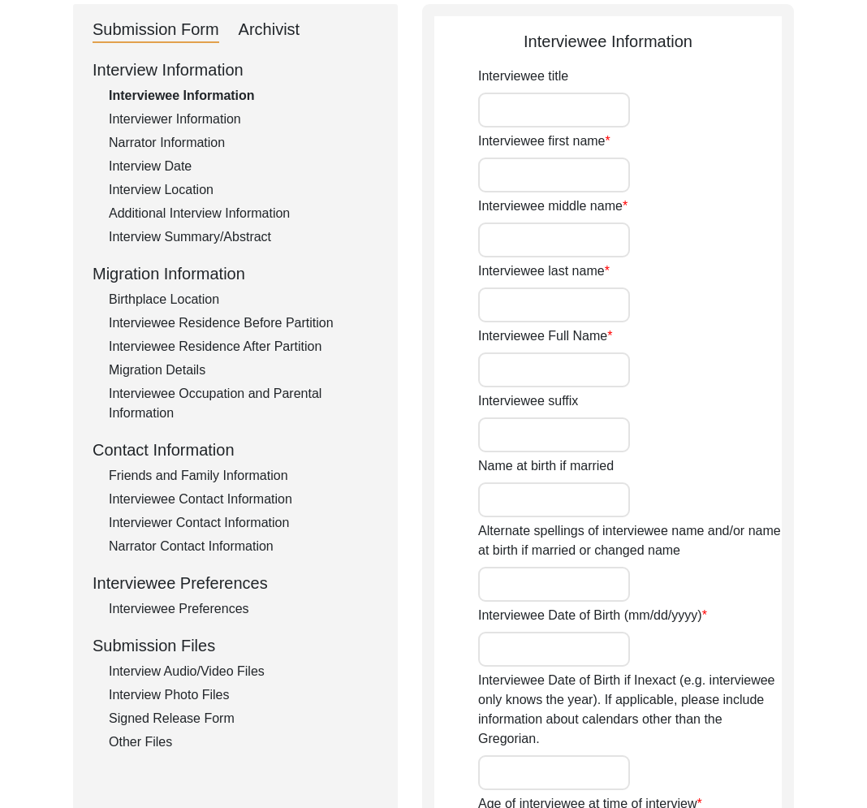
type input "Mr."
type input "[PERSON_NAME]"
type input "[PERSON_NAME] [PERSON_NAME]"
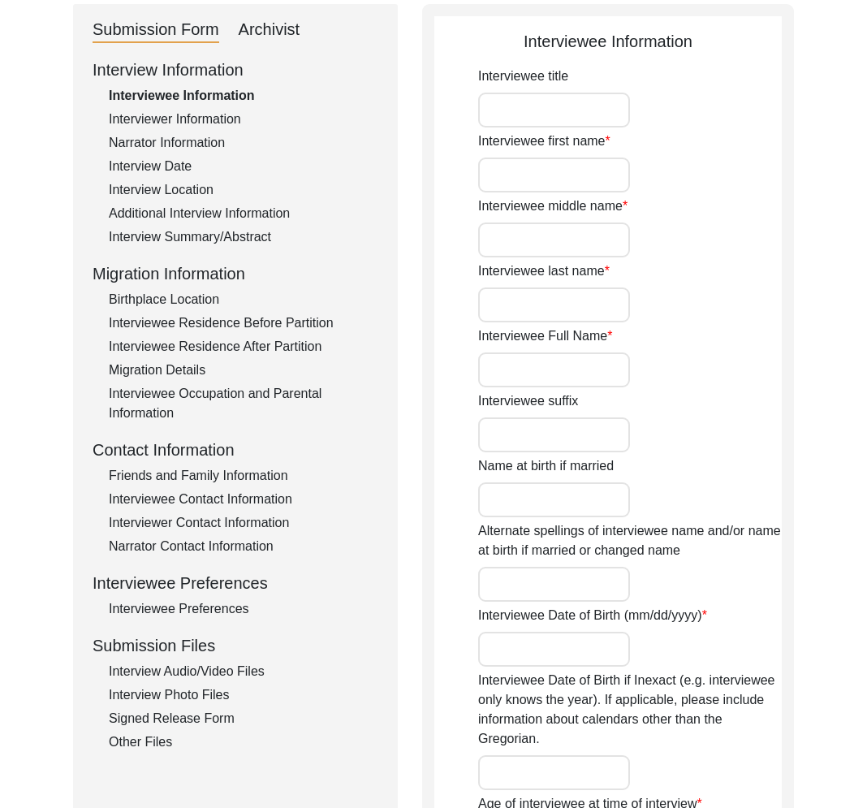
type input "[DATE]"
type input "86"
type input "[DEMOGRAPHIC_DATA]"
type input "Persian, Arabic, and English"
type input "[DEMOGRAPHIC_DATA]"
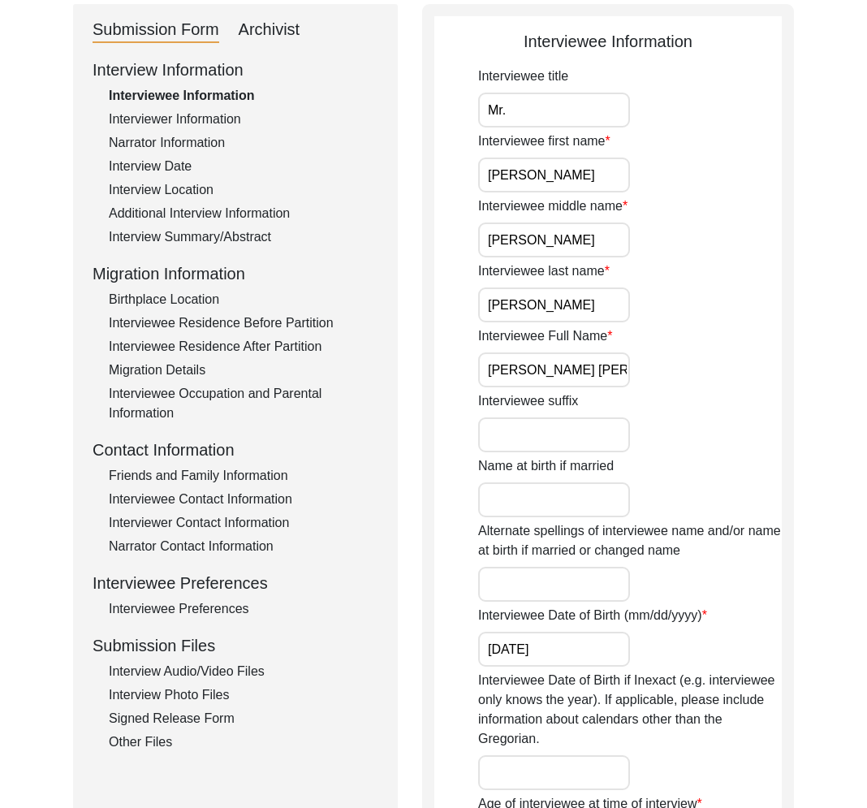
click at [204, 234] on div "Interview Summary/Abstract" at bounding box center [244, 236] width 270 height 19
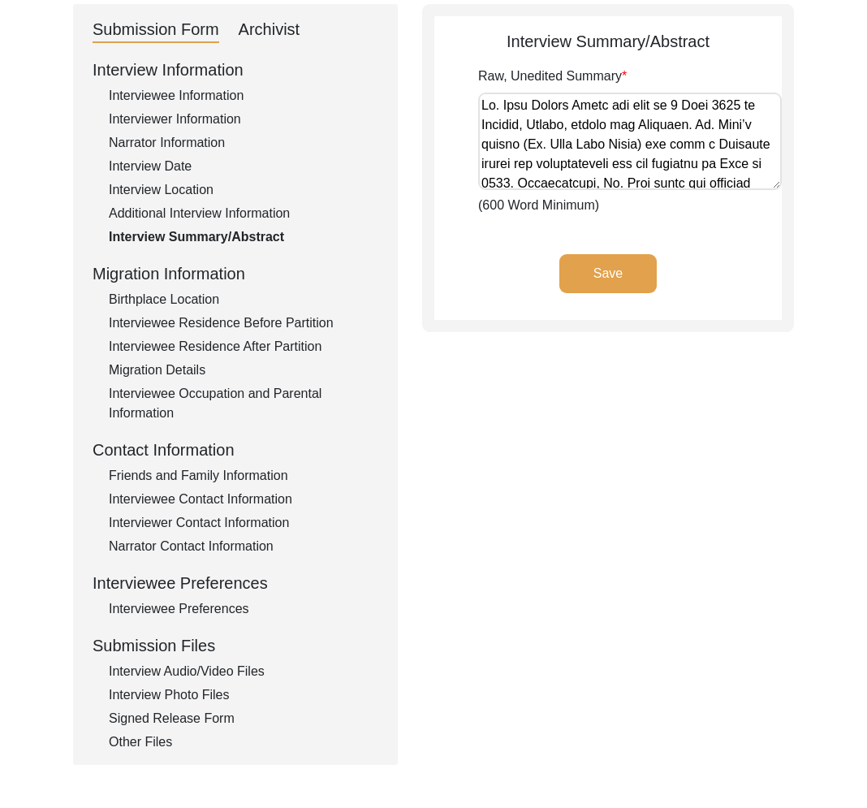
scroll to position [9, 0]
